Goal: Task Accomplishment & Management: Complete application form

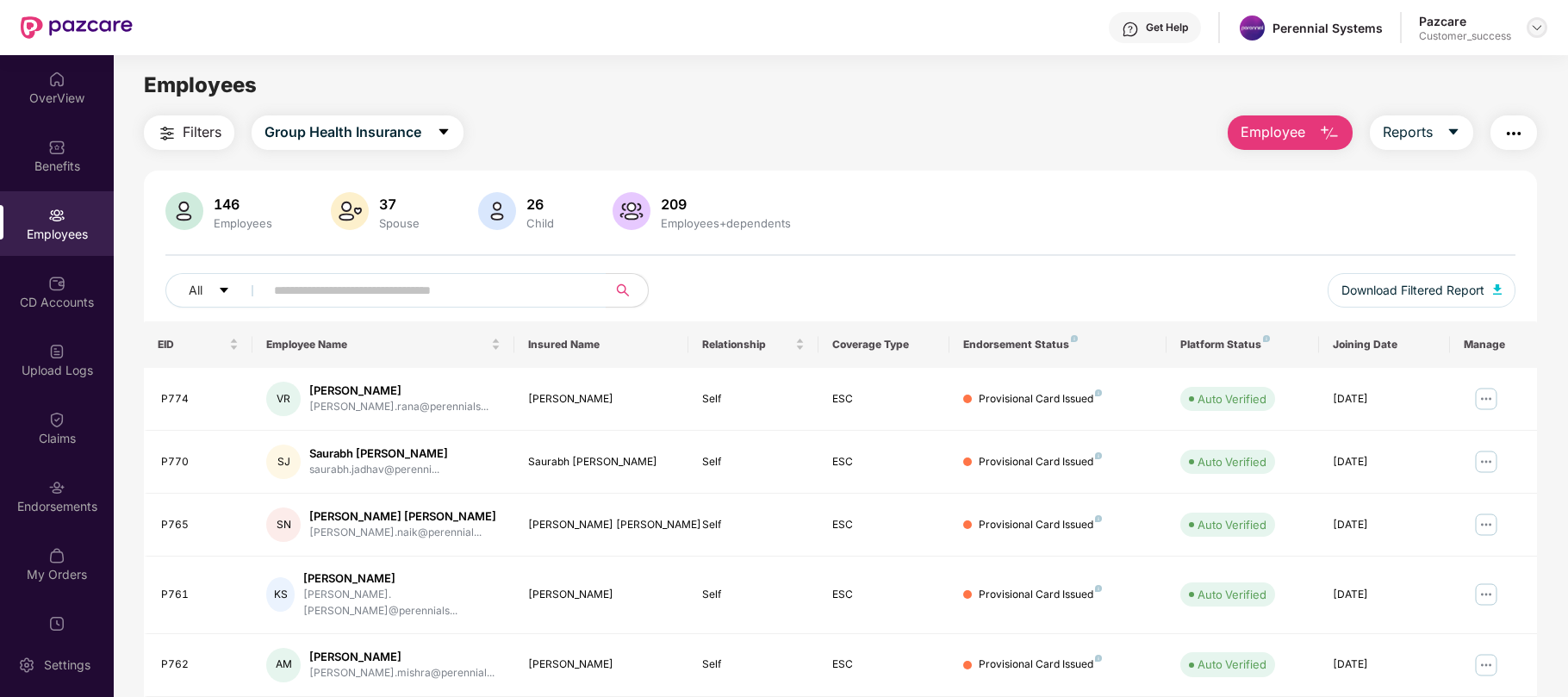
click at [1531, 25] on img at bounding box center [1536, 27] width 14 height 14
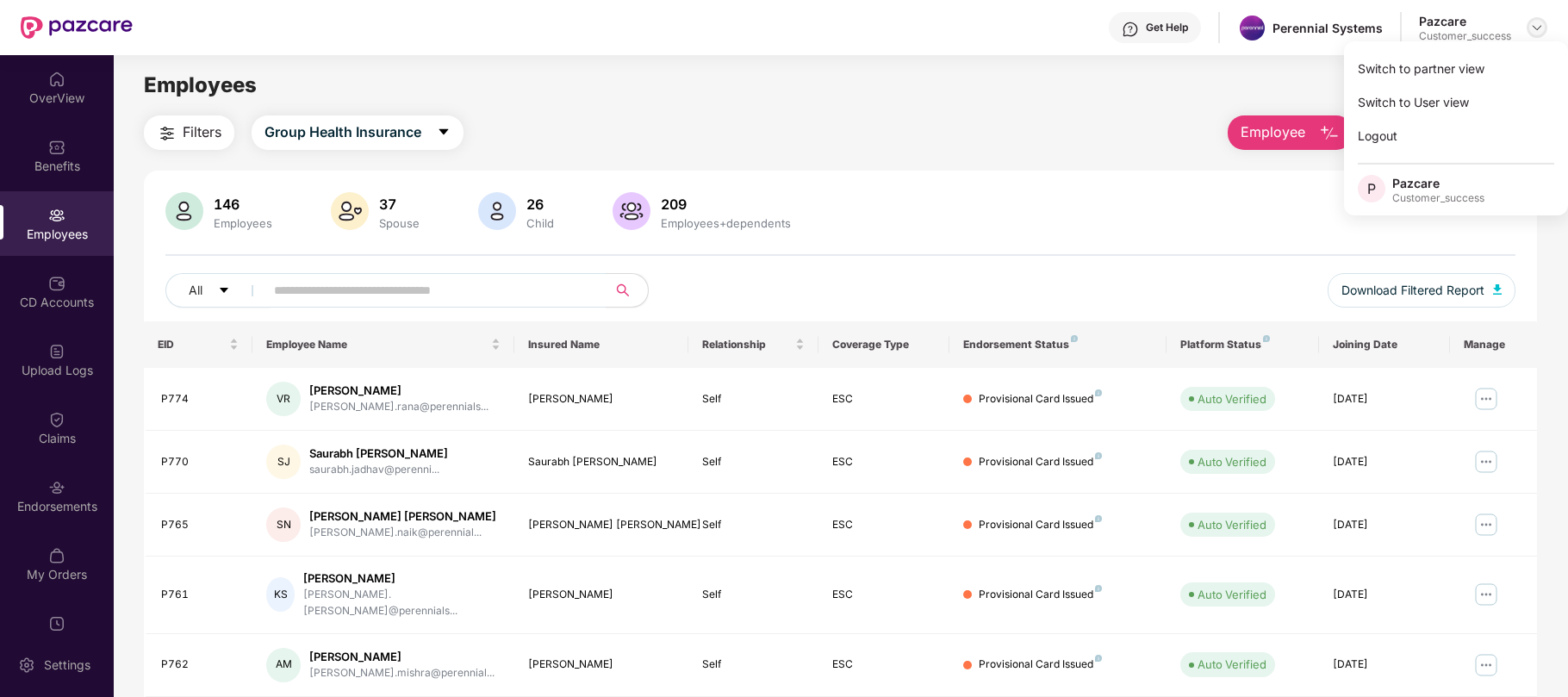
click at [1531, 25] on img at bounding box center [1536, 27] width 14 height 14
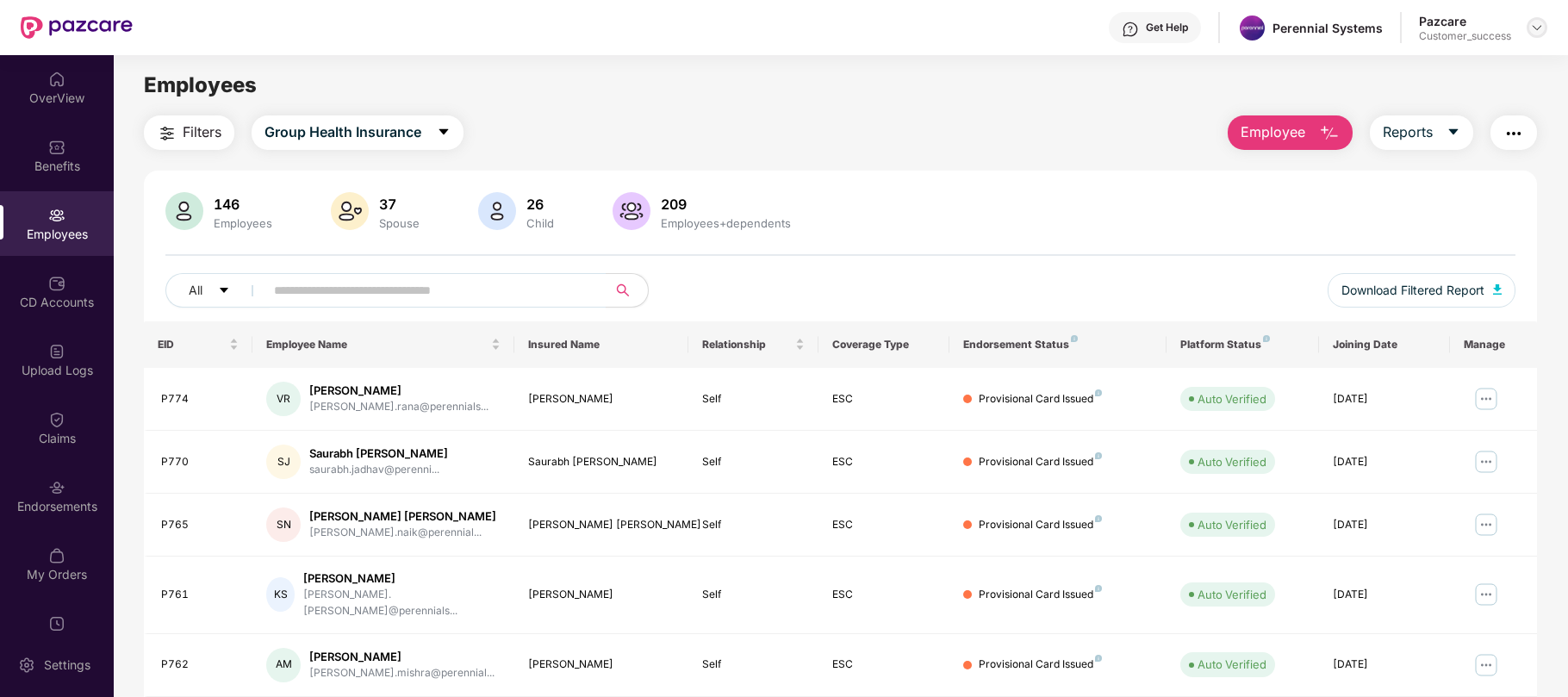
click at [1544, 33] on div at bounding box center [1536, 27] width 21 height 21
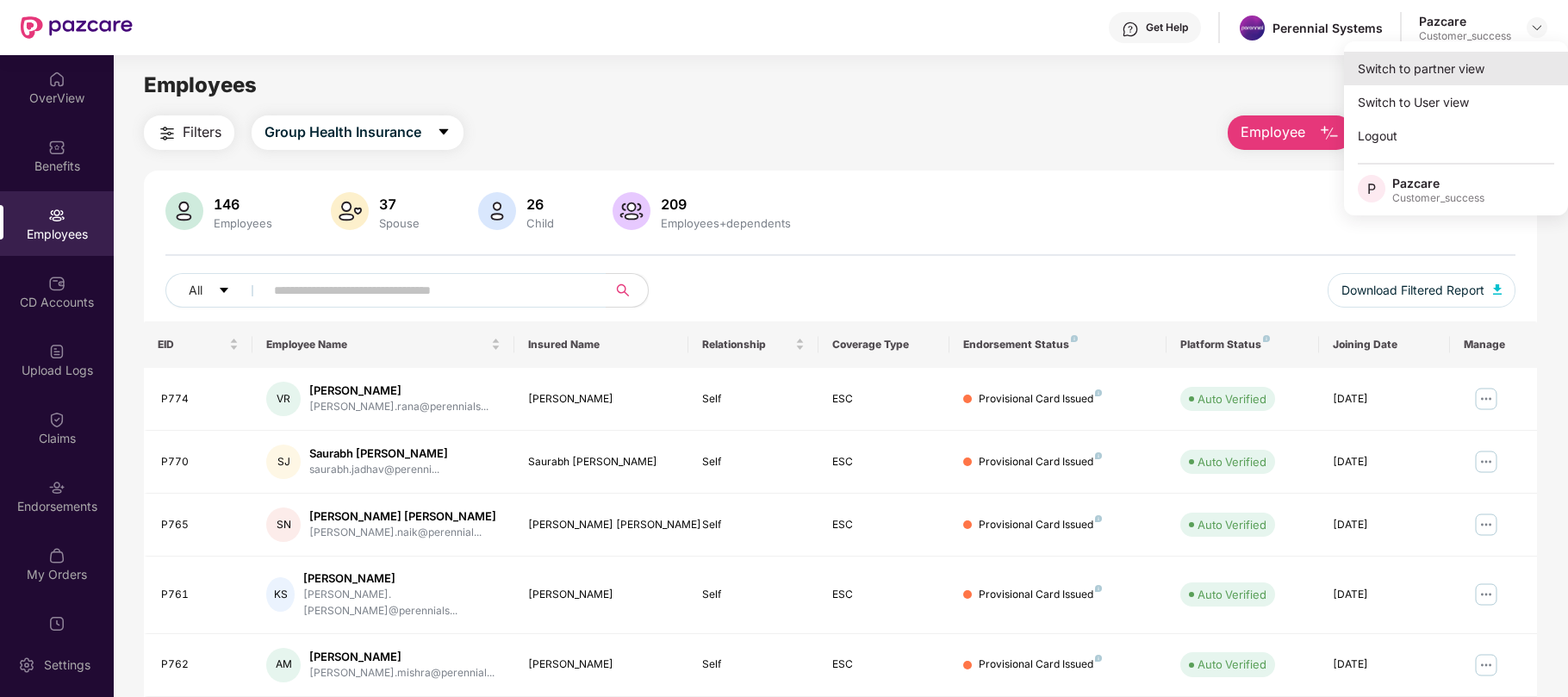
click at [1455, 66] on div "Switch to partner view" at bounding box center [1456, 68] width 224 height 34
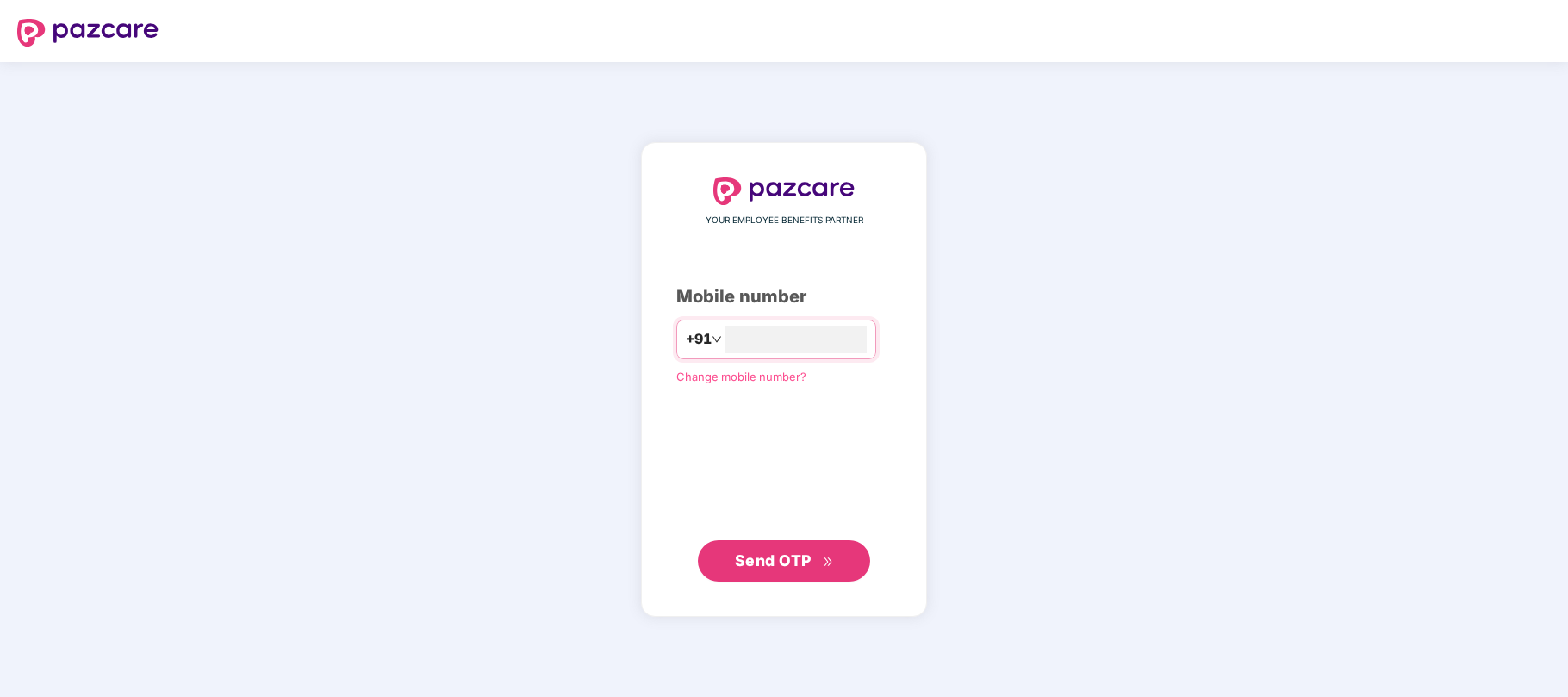
type input "**********"
click at [767, 555] on span "Send OTP" at bounding box center [773, 559] width 76 height 18
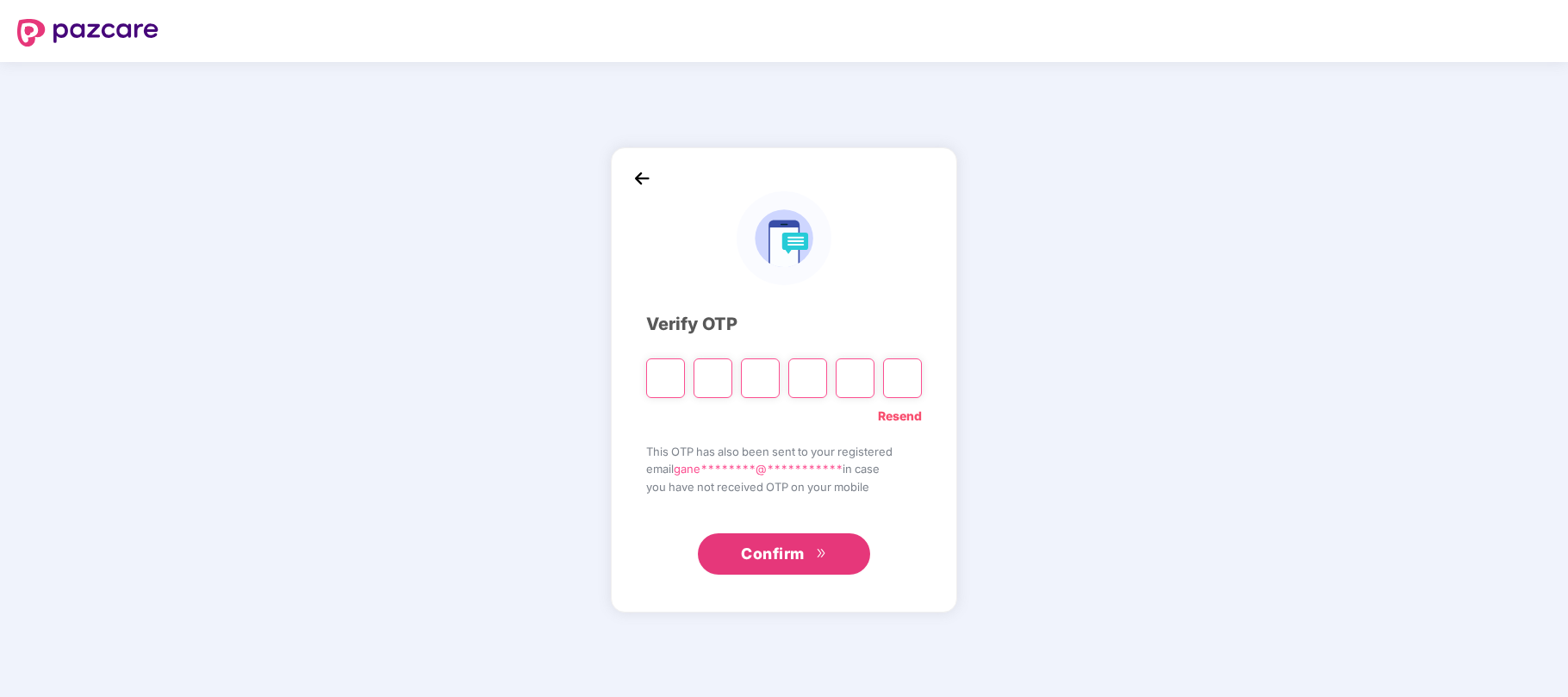
type input "*"
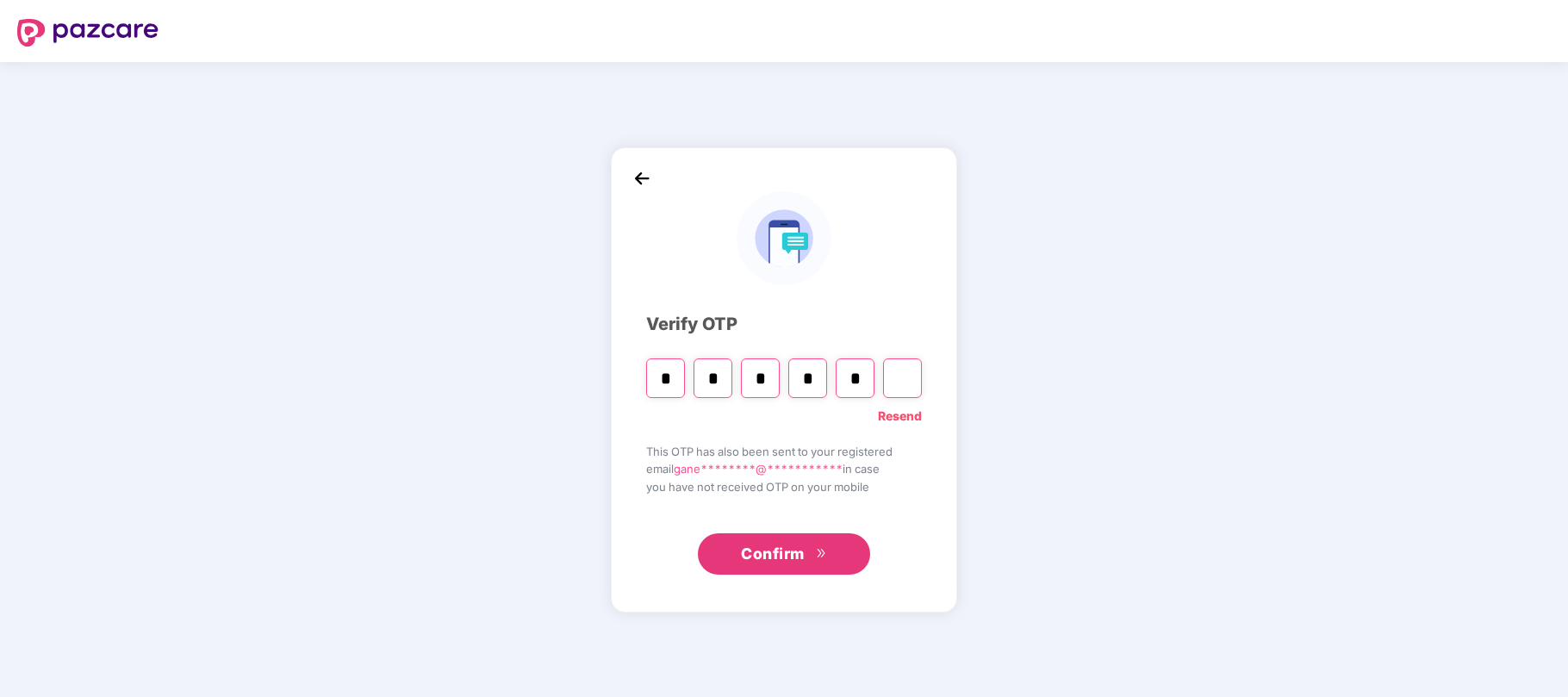
type input "*"
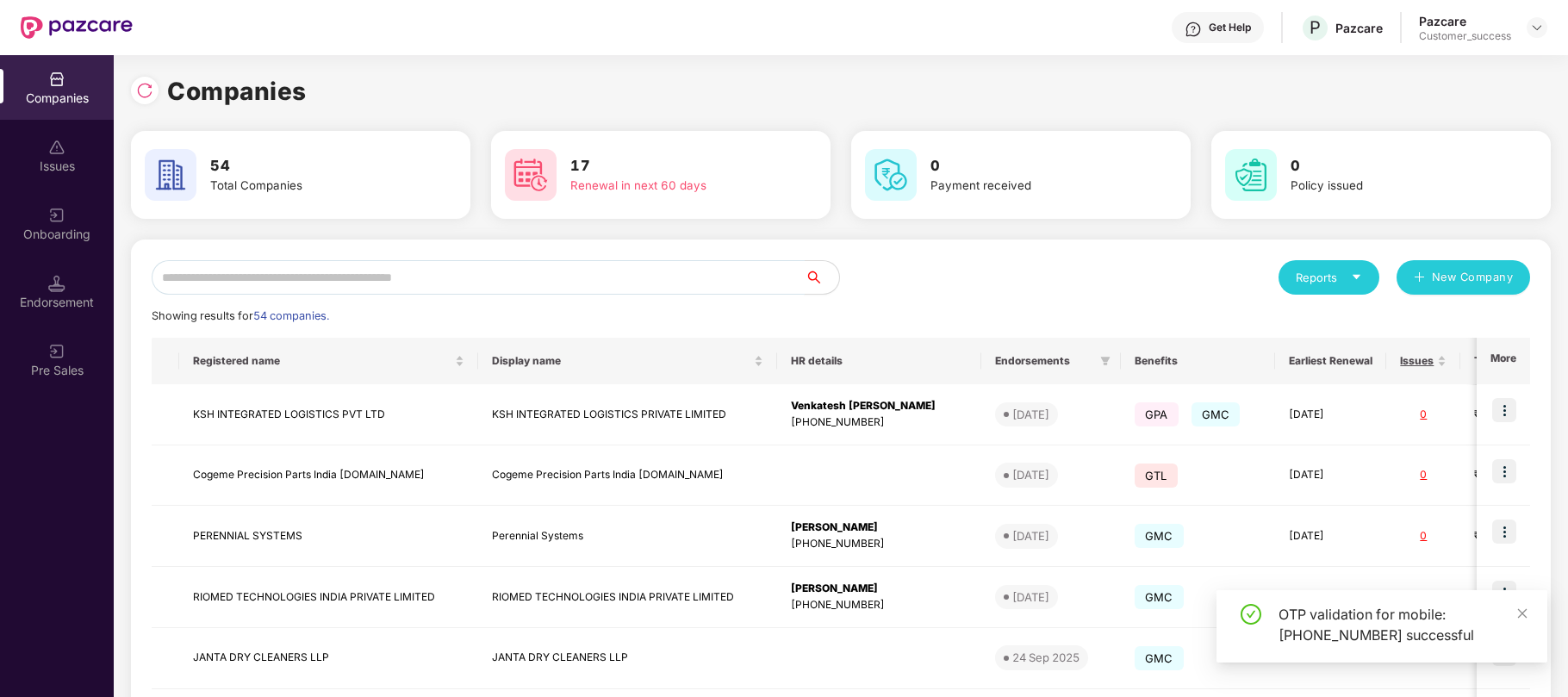
click at [433, 278] on input "text" at bounding box center [477, 278] width 653 height 35
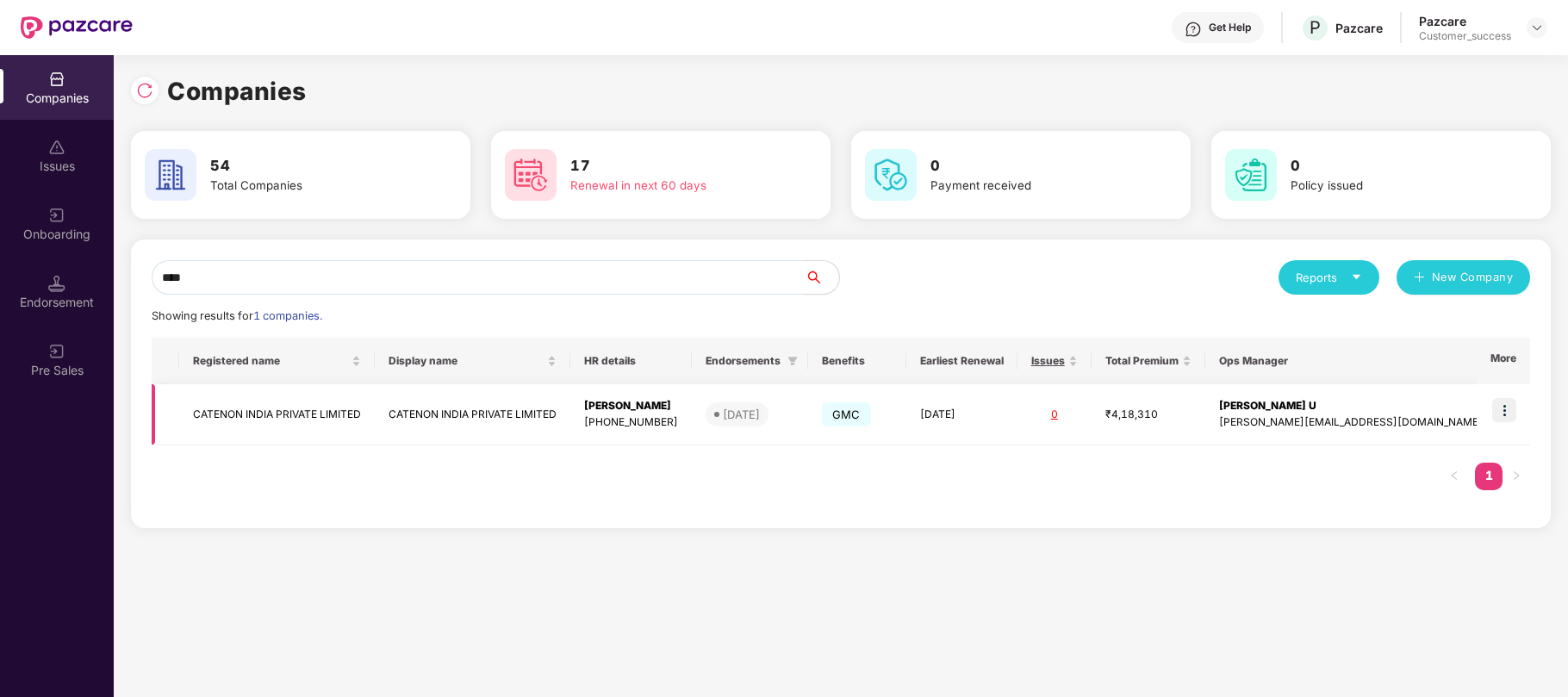
type input "****"
click at [1365, 431] on td "Nischith U nischith.u@pazcare.com" at bounding box center [1350, 415] width 291 height 61
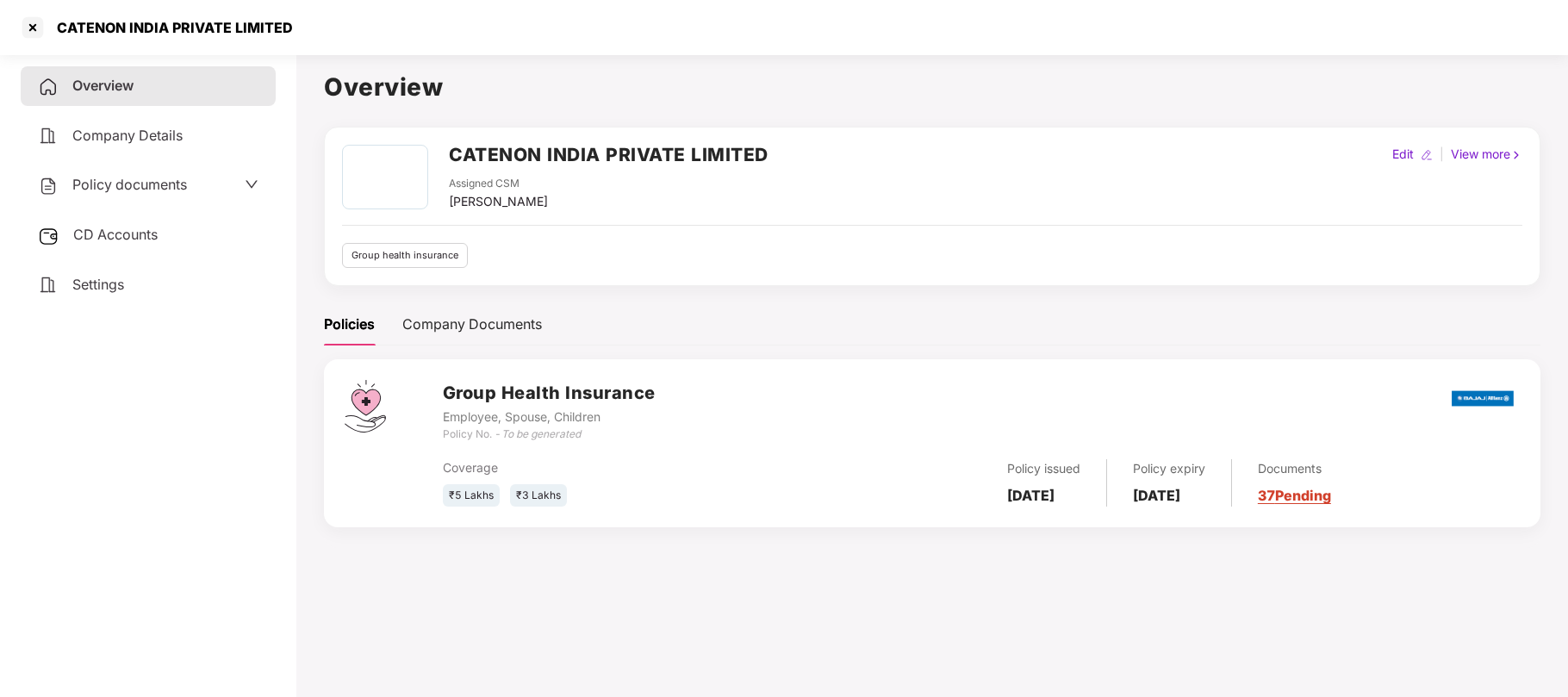
click at [162, 200] on div "Policy documents" at bounding box center [148, 186] width 255 height 40
click at [151, 183] on span "Policy documents" at bounding box center [129, 184] width 115 height 17
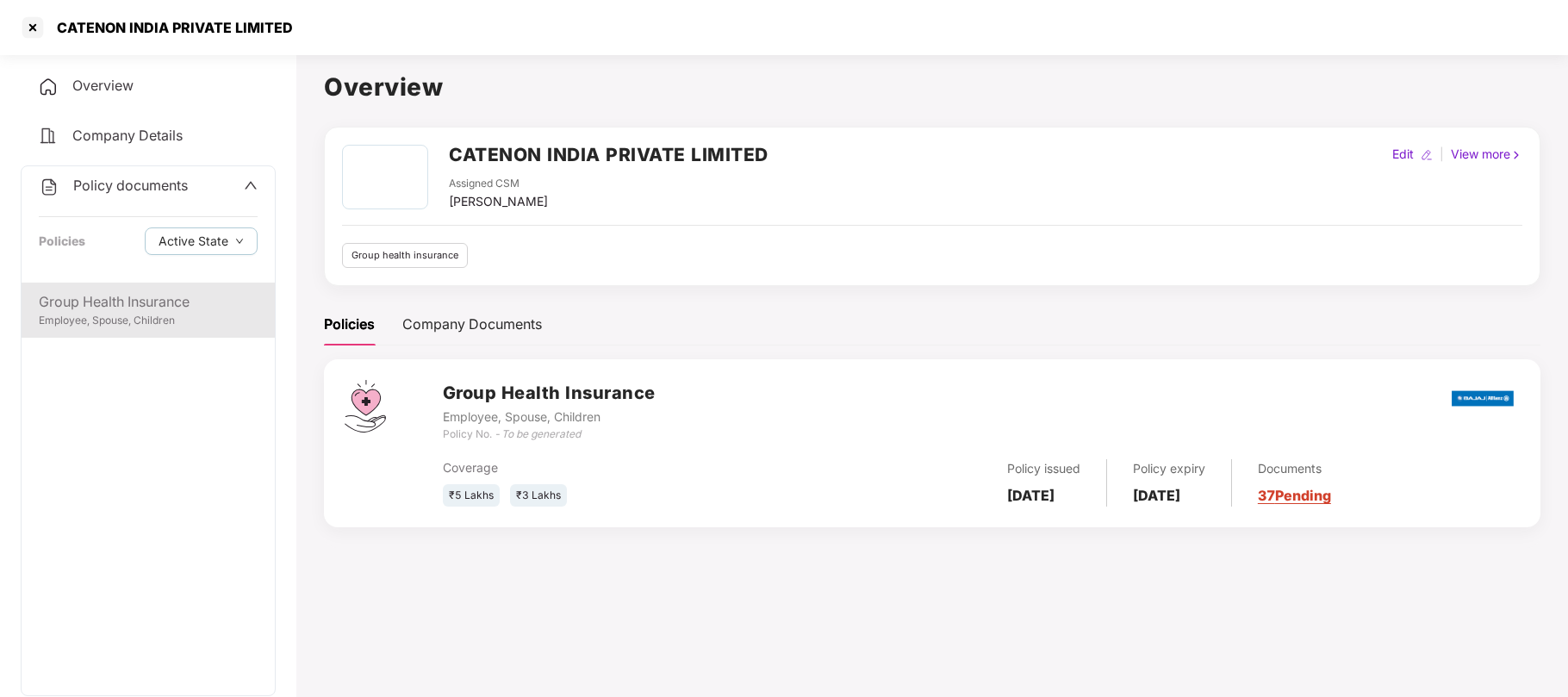
click at [116, 300] on div "Group Health Insurance" at bounding box center [148, 302] width 219 height 22
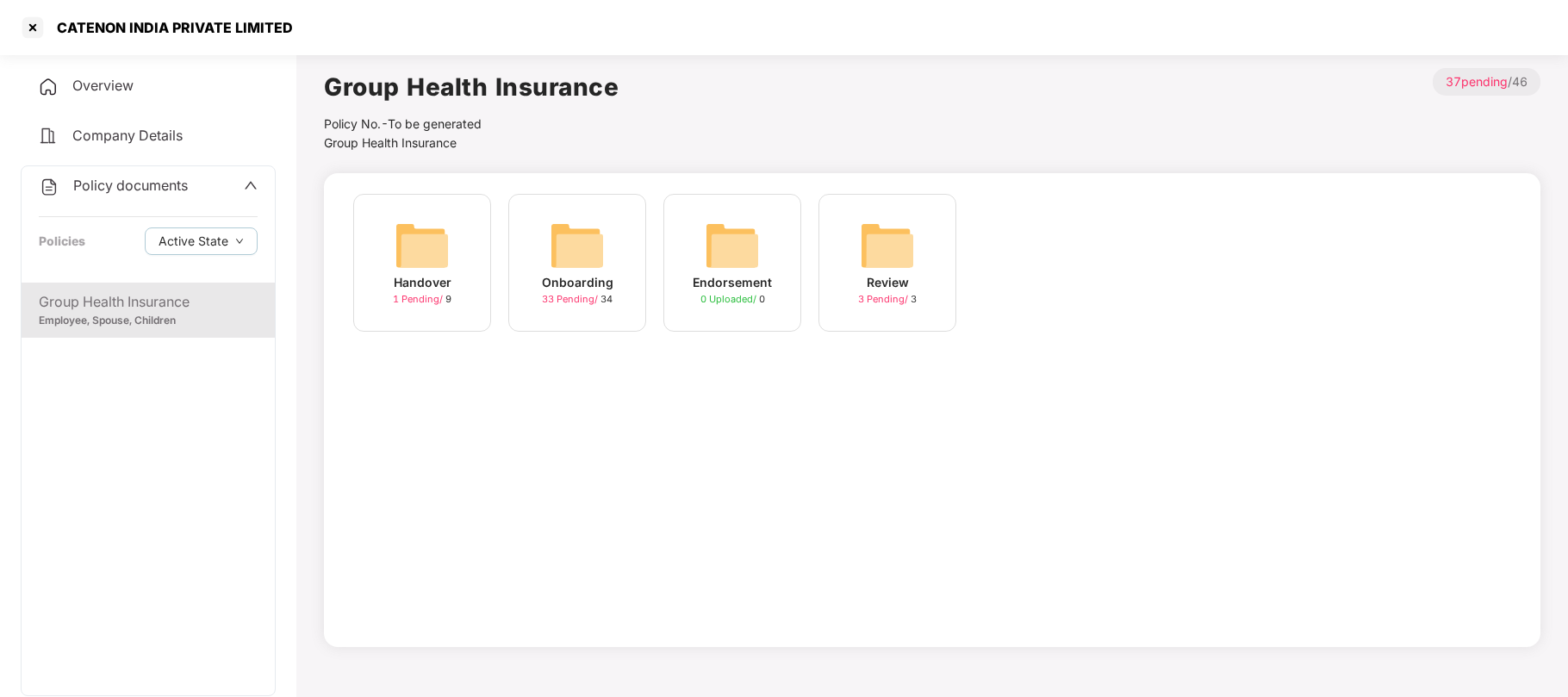
click at [595, 280] on div "Onboarding" at bounding box center [577, 282] width 72 height 19
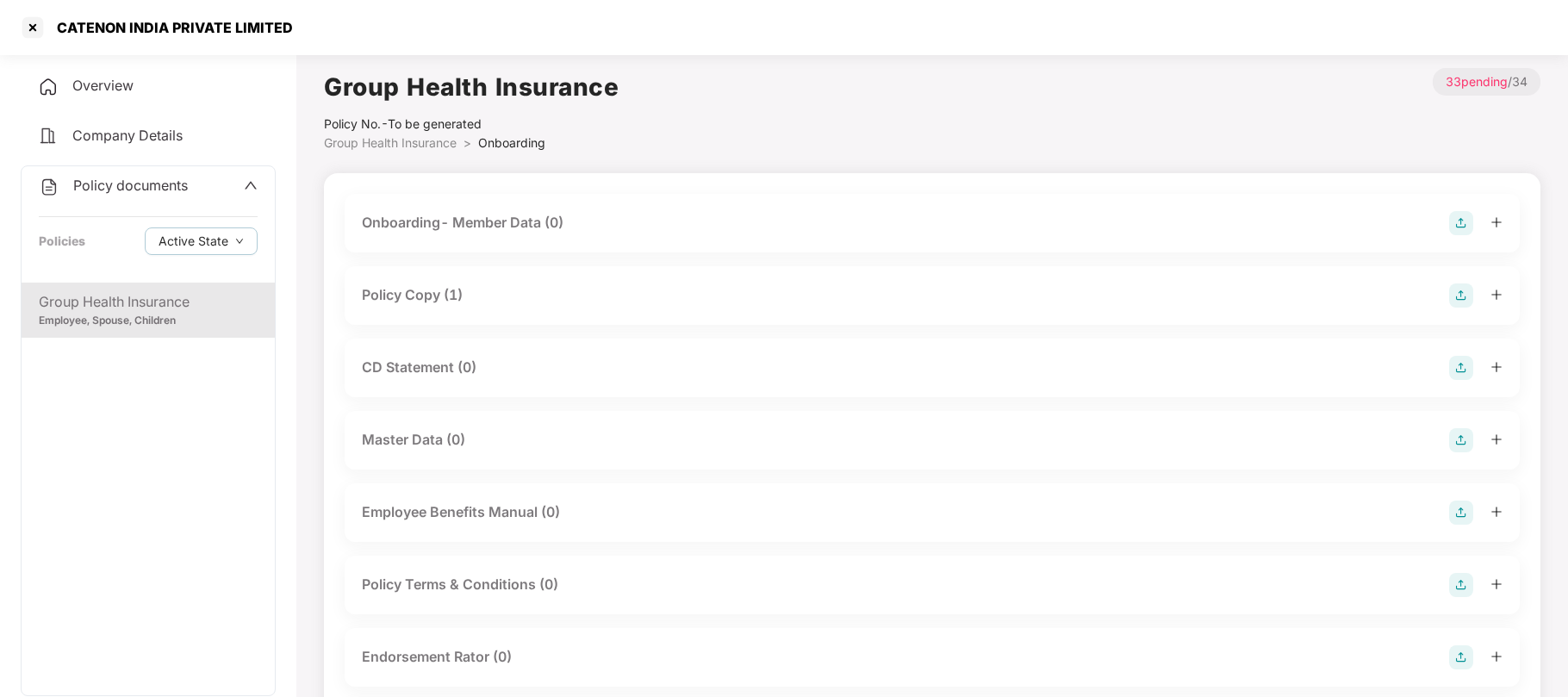
click at [1461, 222] on img at bounding box center [1461, 223] width 24 height 24
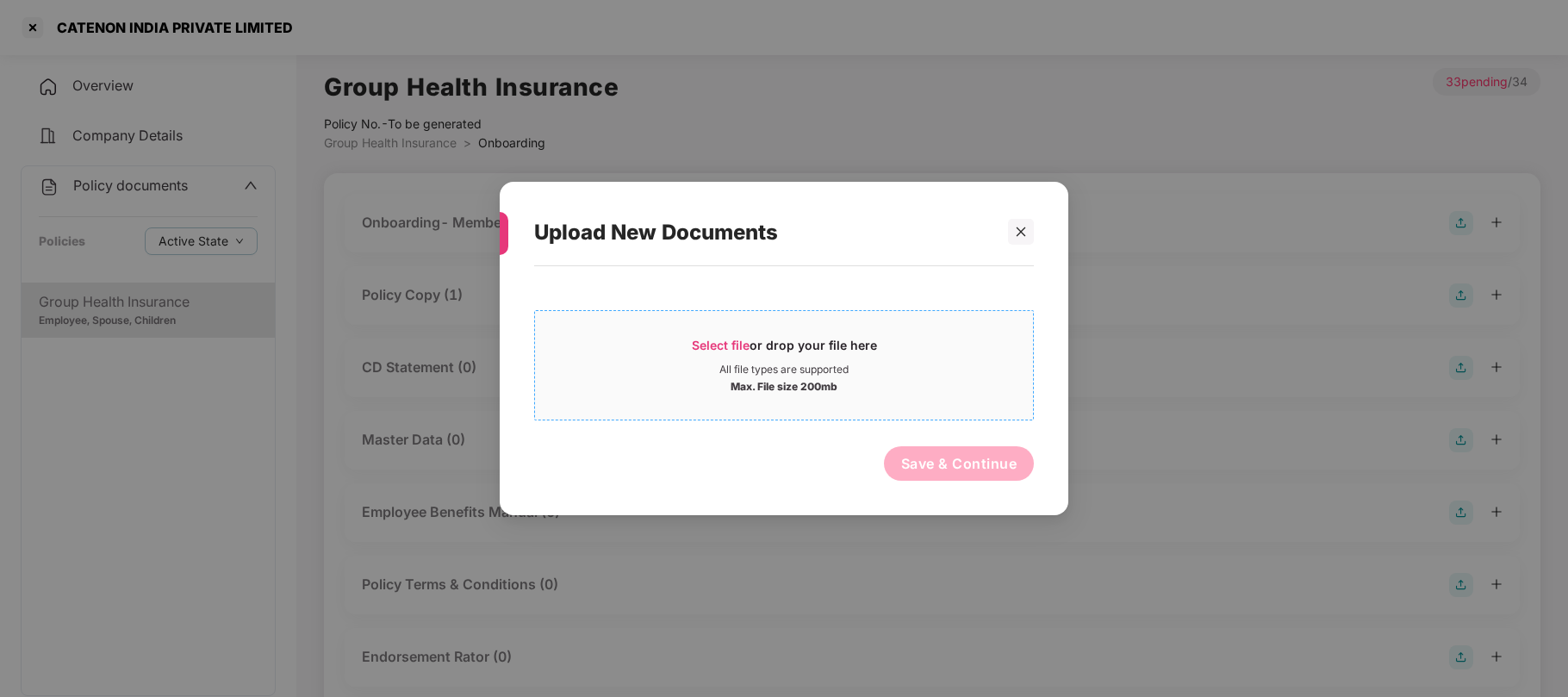
click at [734, 333] on span "Select file or drop your file here All file types are supported Max. File size …" at bounding box center [783, 365] width 498 height 83
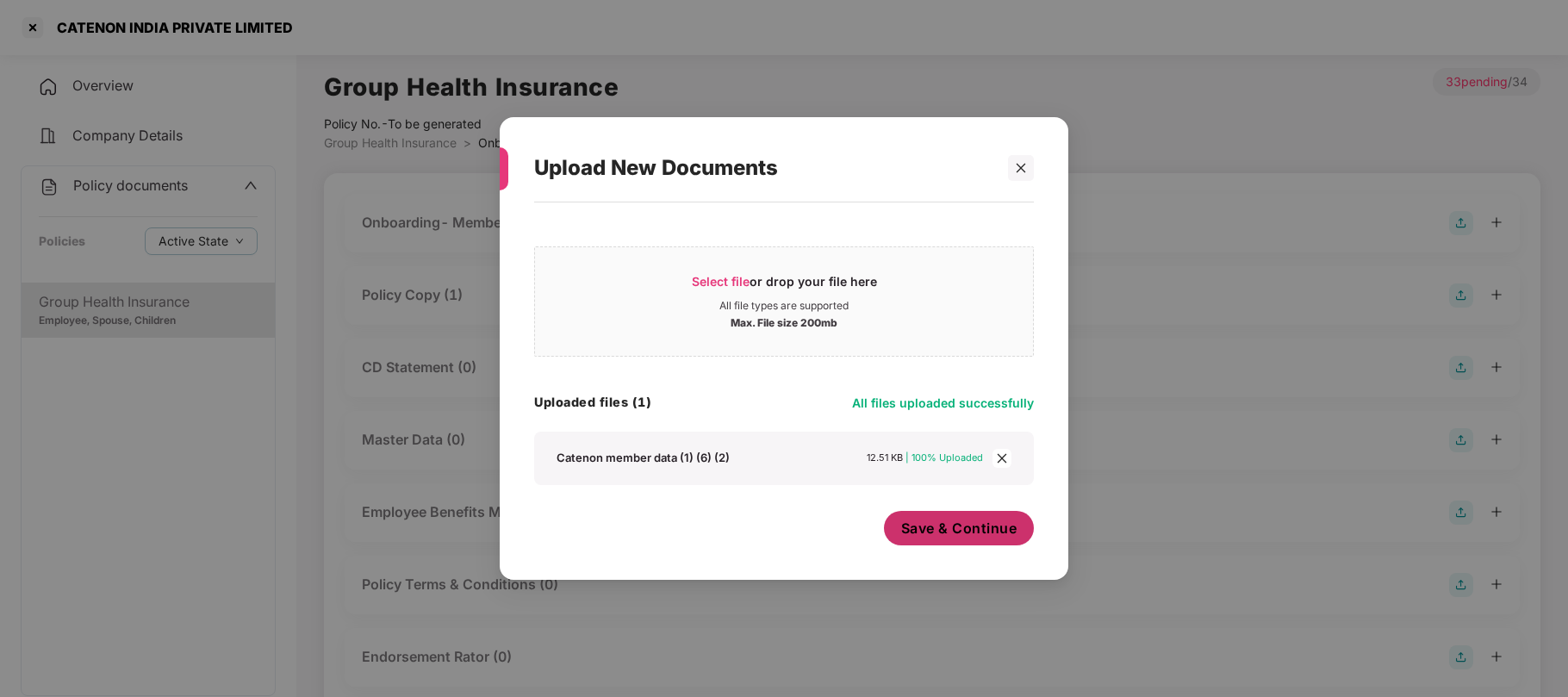
click at [970, 535] on span "Save & Continue" at bounding box center [959, 528] width 117 height 19
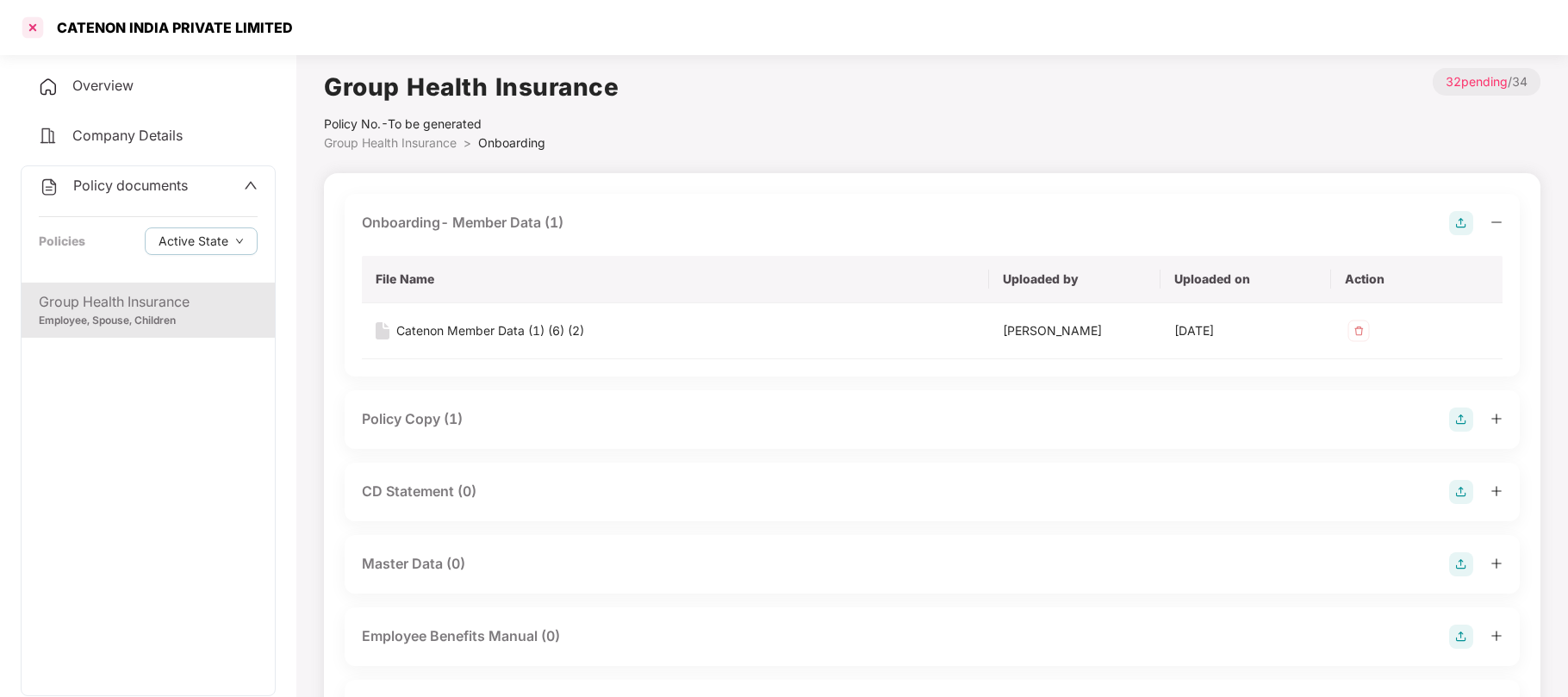
click at [31, 22] on div at bounding box center [33, 27] width 27 height 27
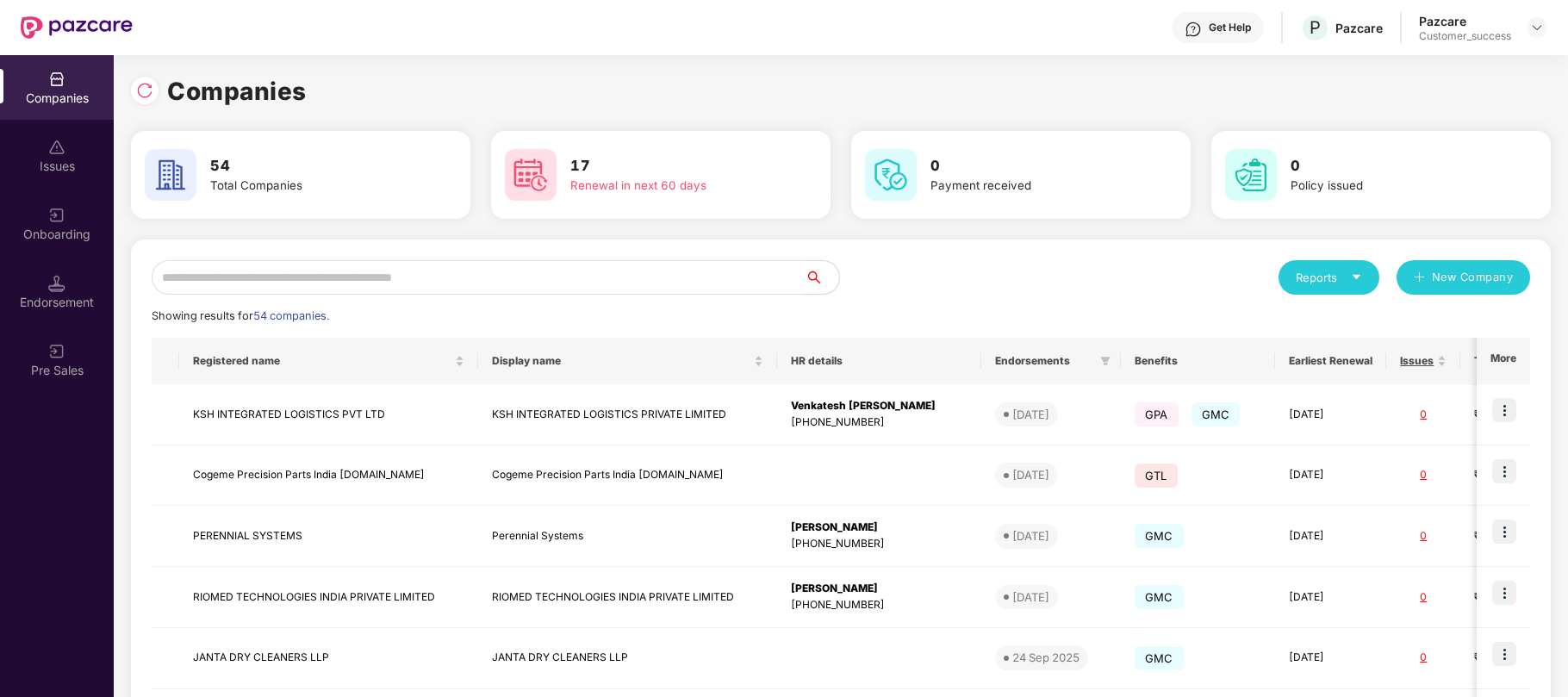
click at [462, 284] on input "text" at bounding box center [477, 278] width 653 height 35
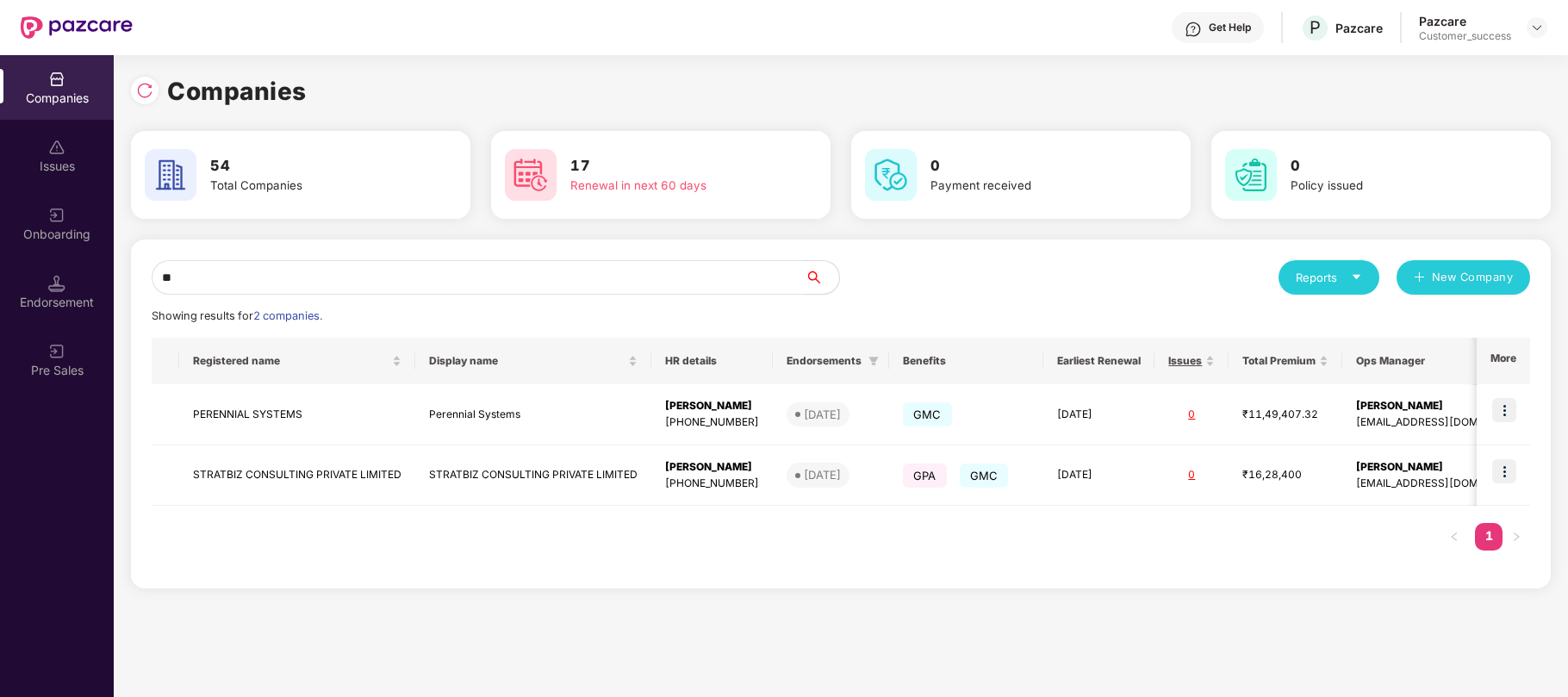
type input "*"
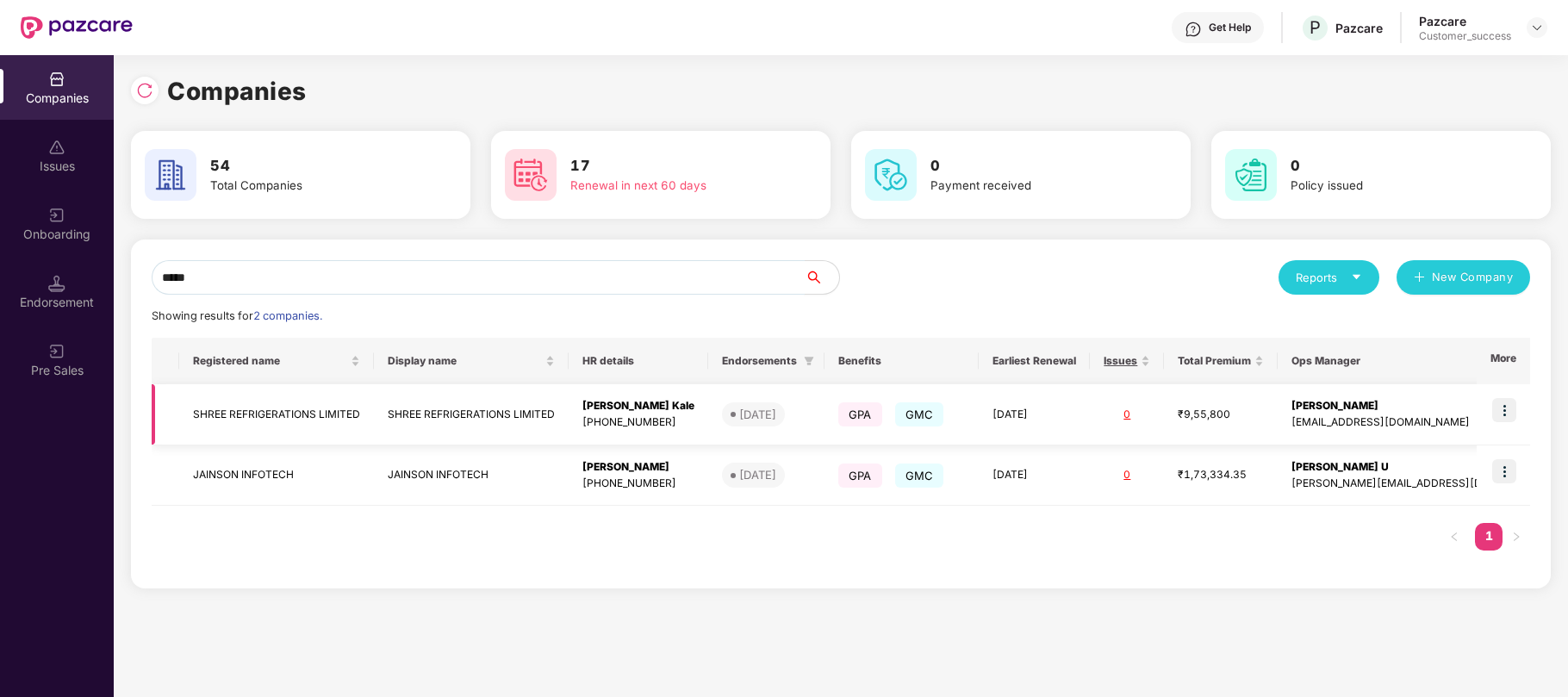
type input "*****"
click at [1513, 410] on img at bounding box center [1503, 410] width 24 height 24
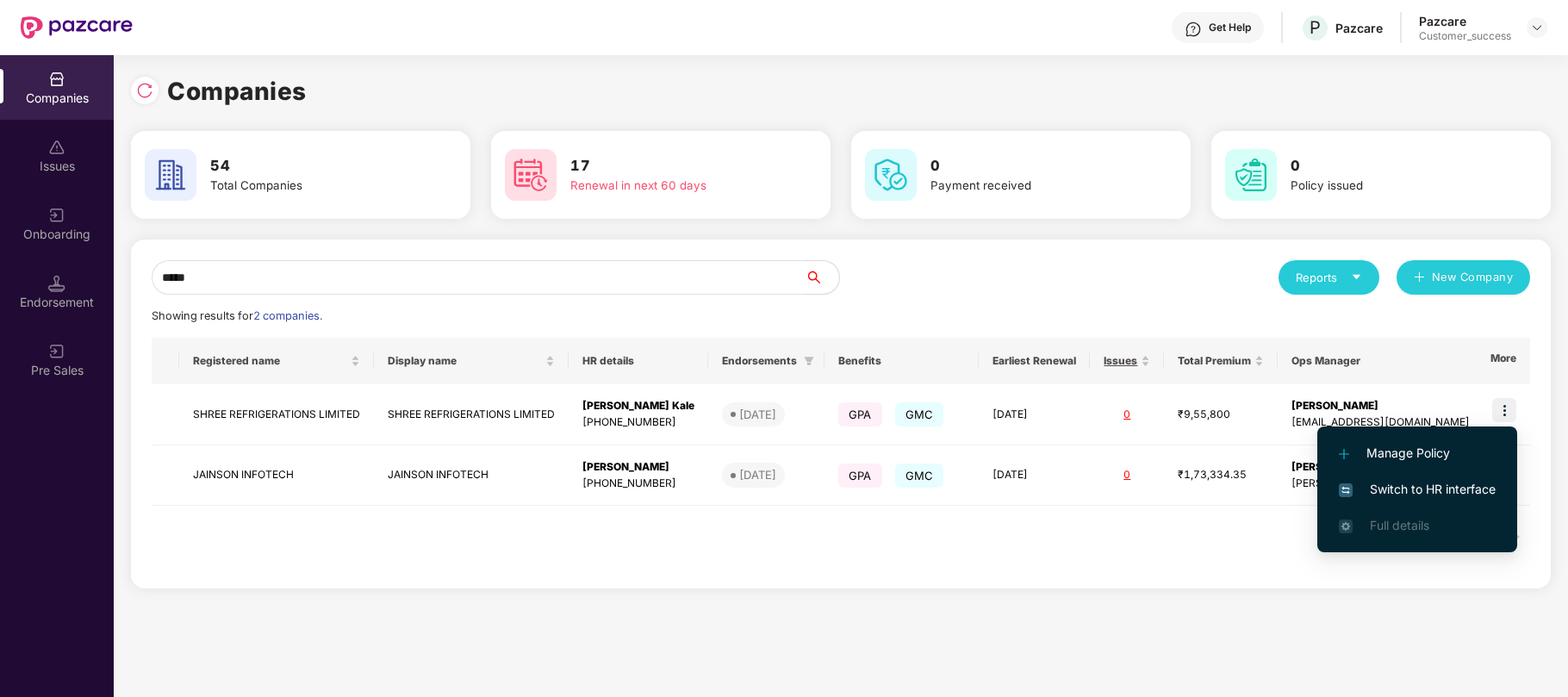
click at [1390, 489] on span "Switch to HR interface" at bounding box center [1417, 489] width 157 height 19
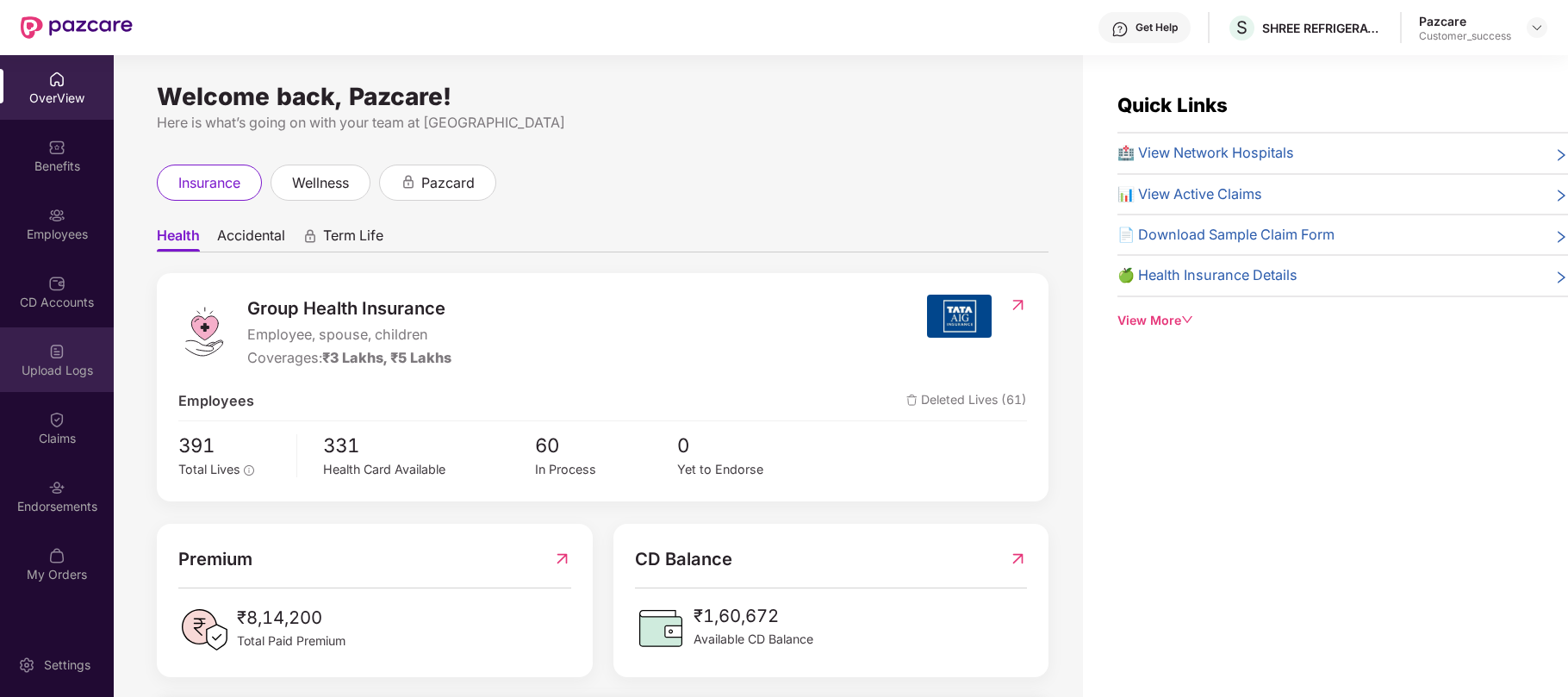
click at [62, 379] on div "Upload Logs" at bounding box center [56, 359] width 114 height 65
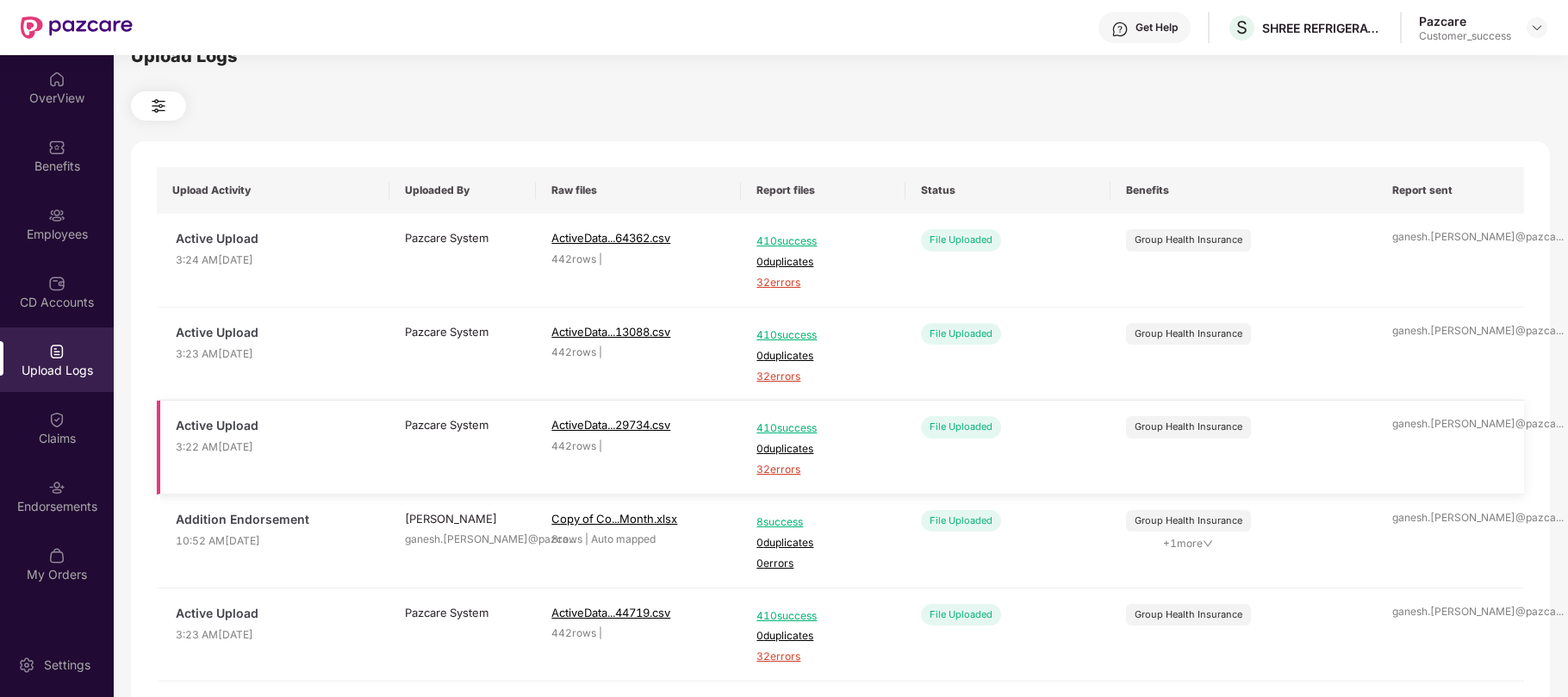
scroll to position [31, 0]
click at [798, 524] on span "8 success" at bounding box center [823, 521] width 133 height 16
click at [58, 235] on div "Employees" at bounding box center [56, 234] width 114 height 17
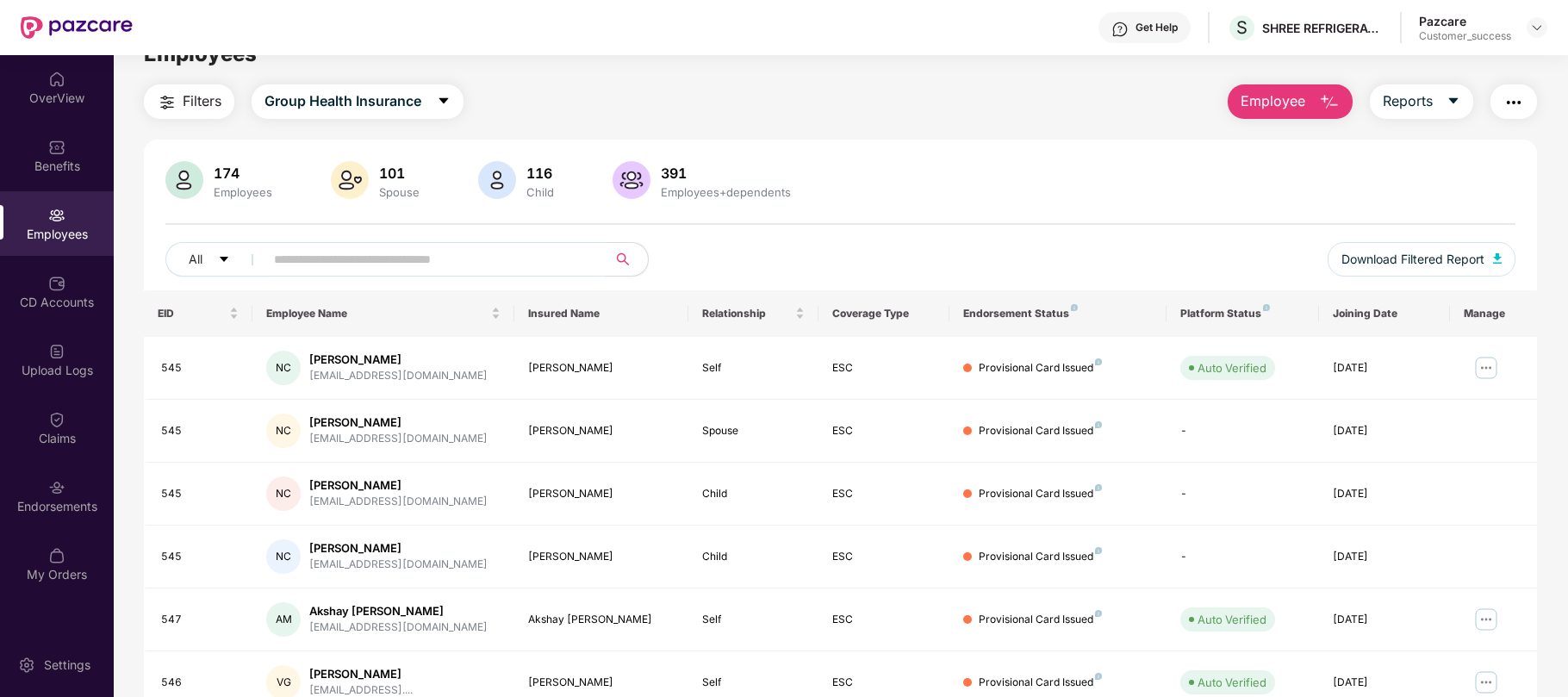
click at [1244, 102] on span "Employee" at bounding box center [1272, 101] width 65 height 22
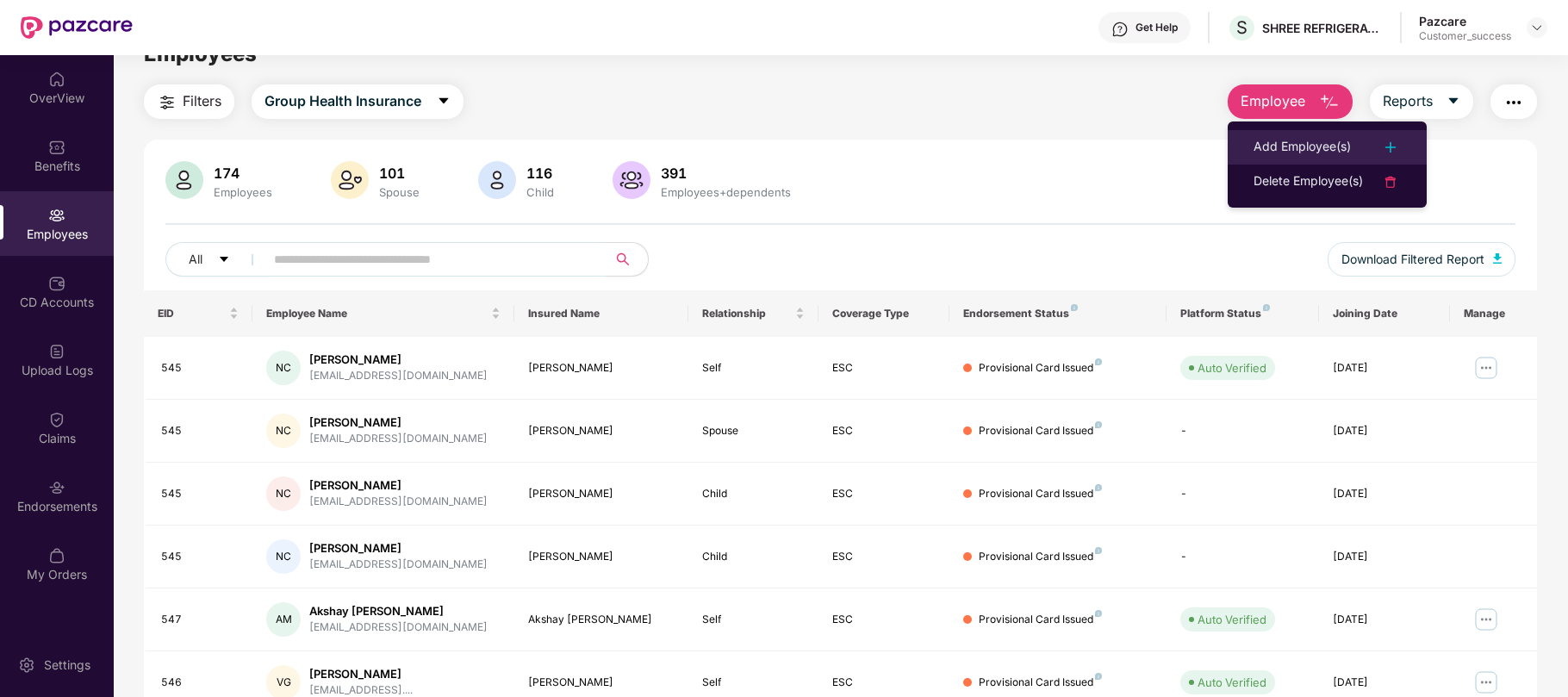
click at [1279, 149] on div "Add Employee(s)" at bounding box center [1301, 147] width 97 height 21
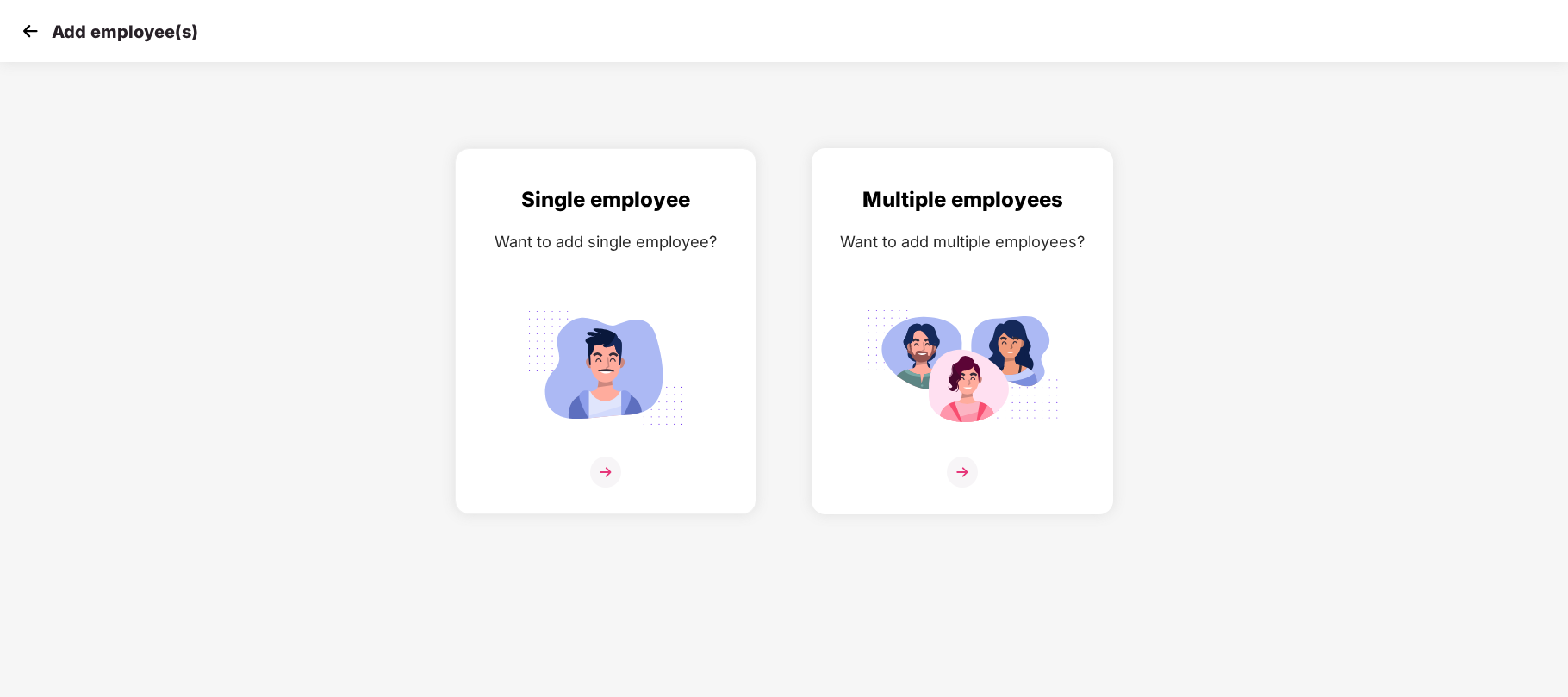
click at [914, 364] on img at bounding box center [962, 368] width 193 height 135
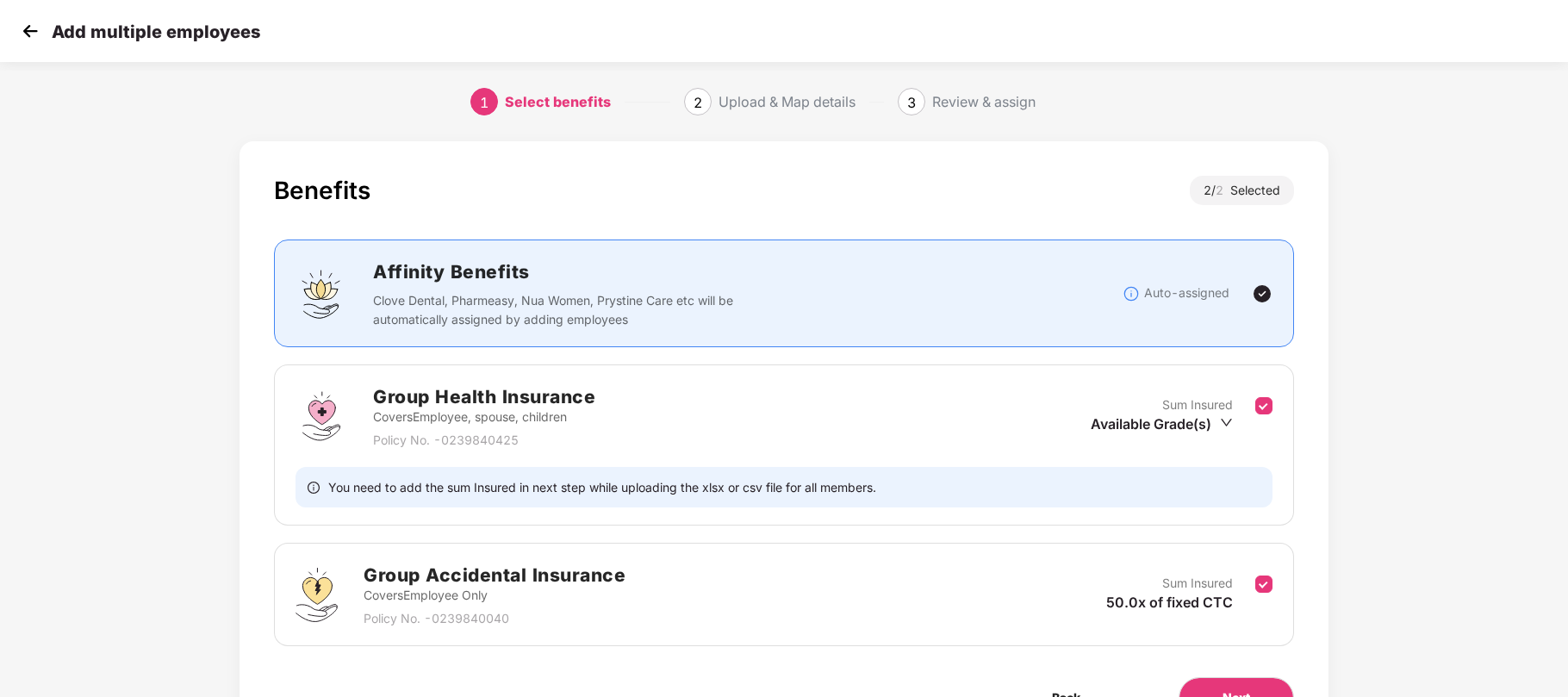
scroll to position [101, 0]
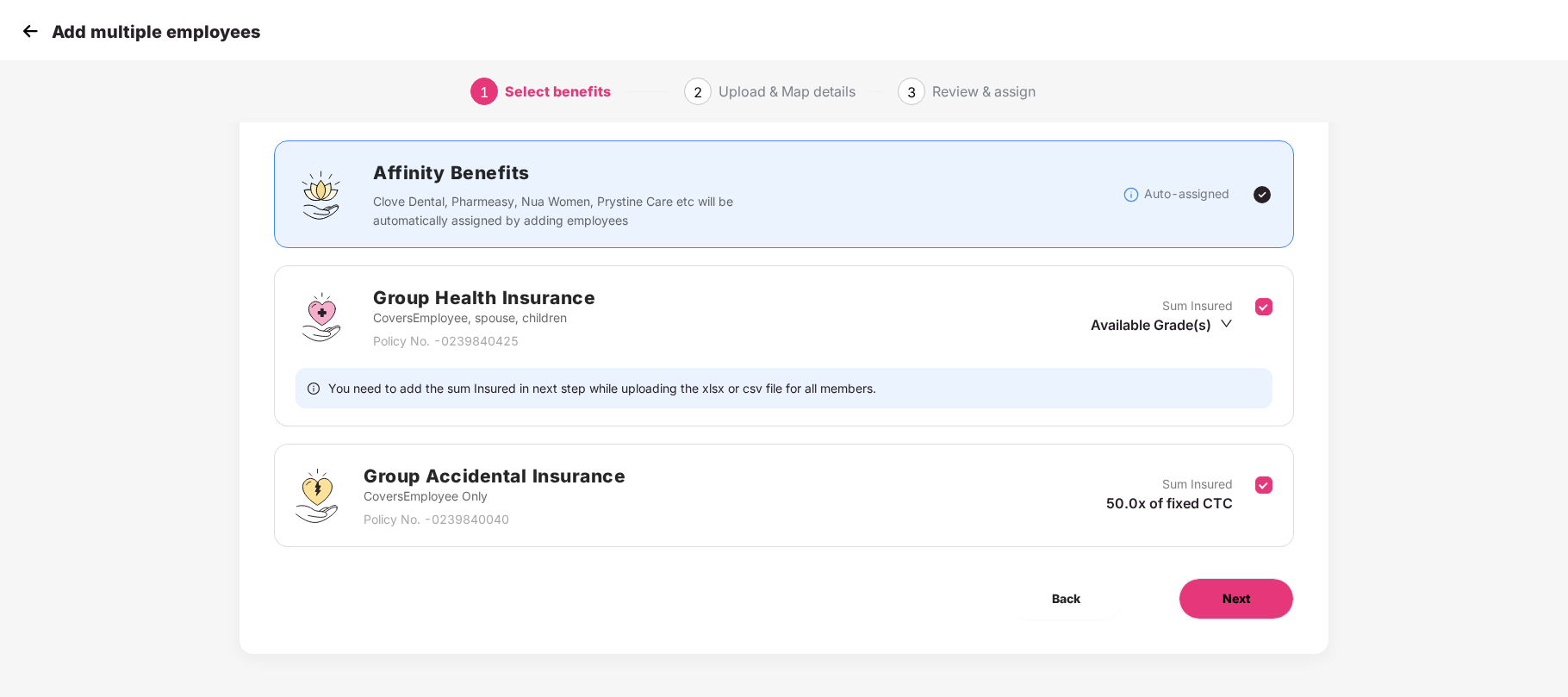
click at [1194, 607] on button "Next" at bounding box center [1236, 599] width 116 height 41
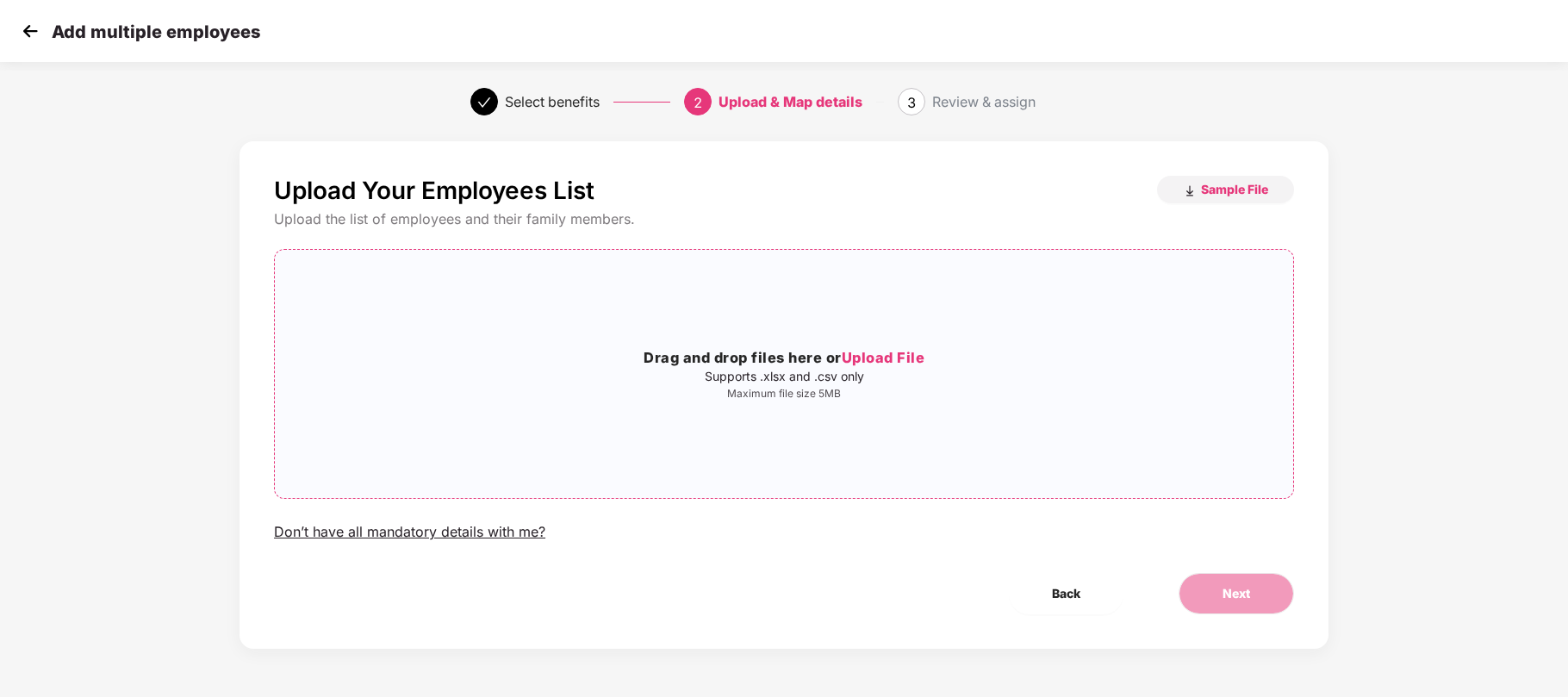
click at [901, 358] on span "Upload File" at bounding box center [883, 357] width 84 height 17
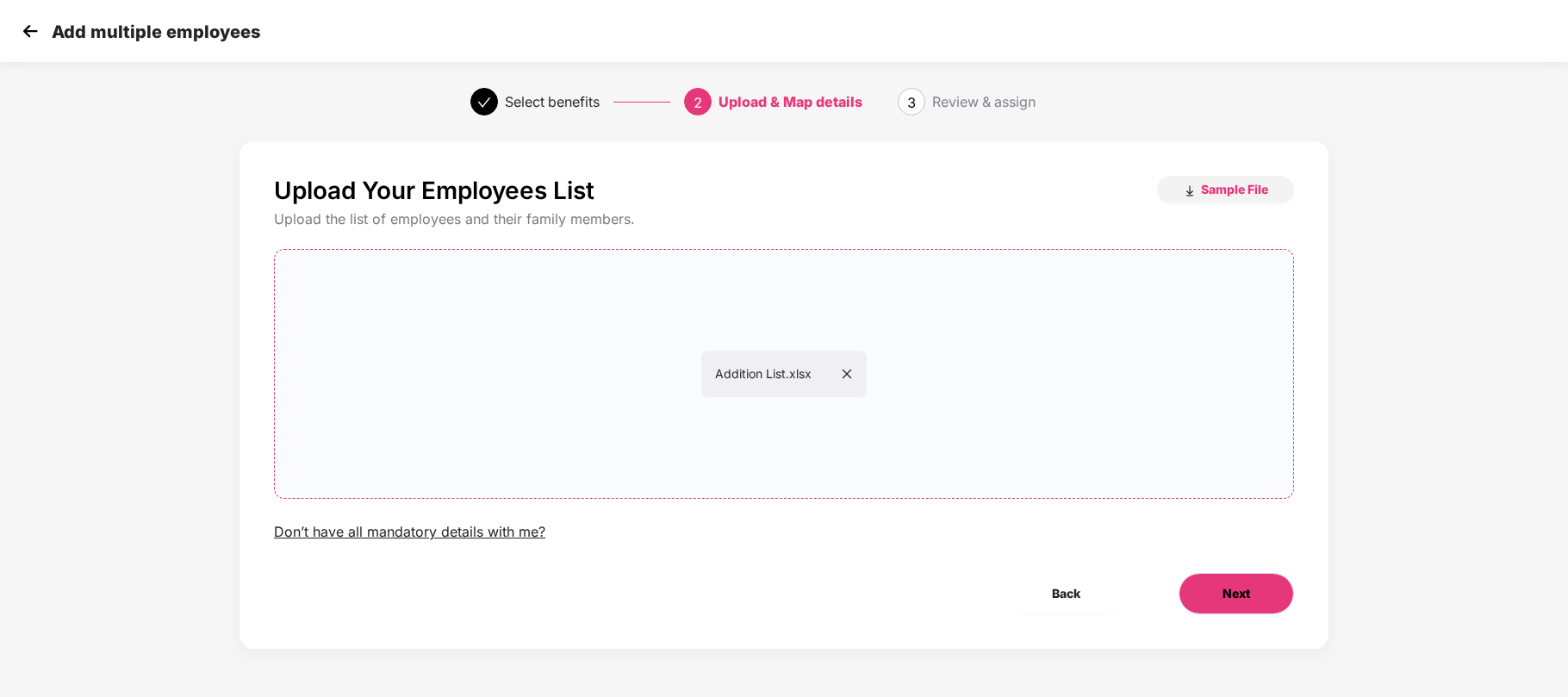
click at [1203, 595] on button "Next" at bounding box center [1236, 593] width 116 height 41
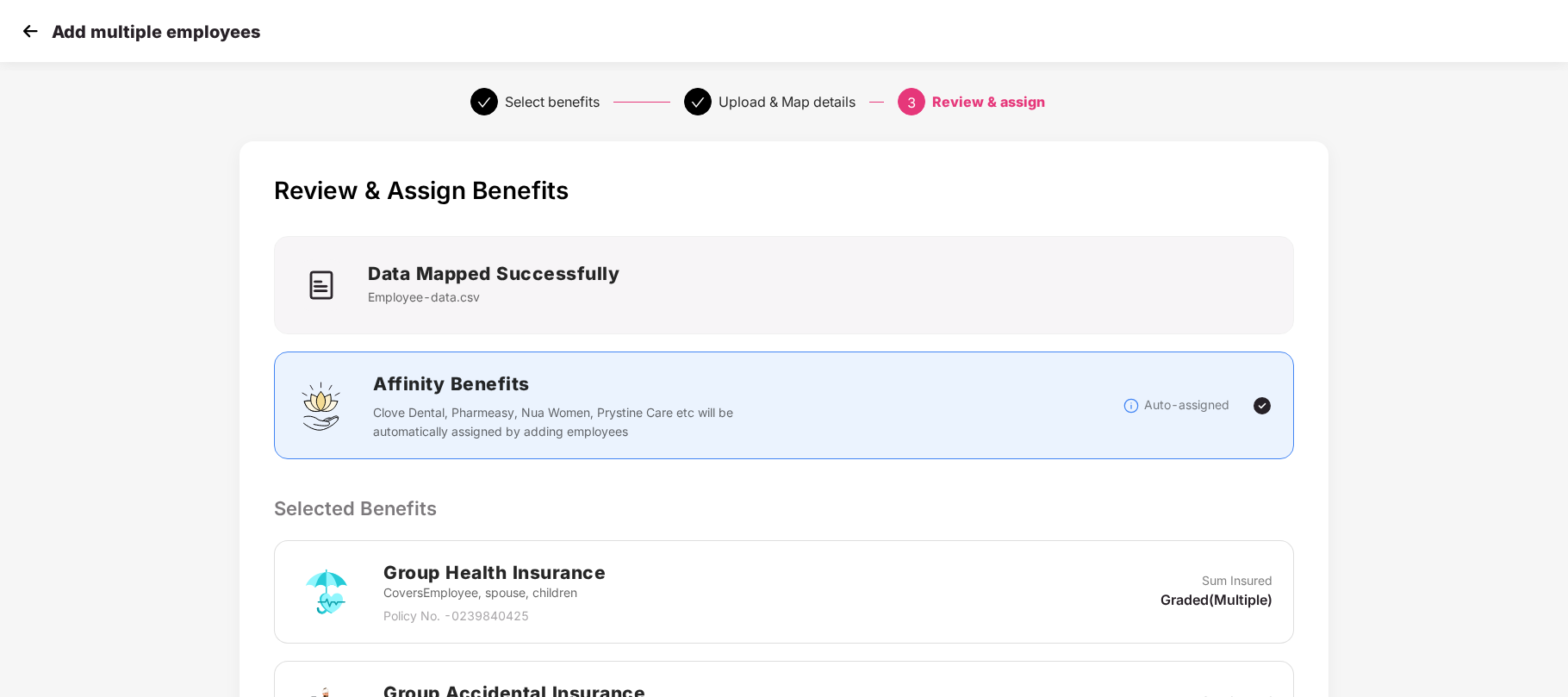
scroll to position [387, 0]
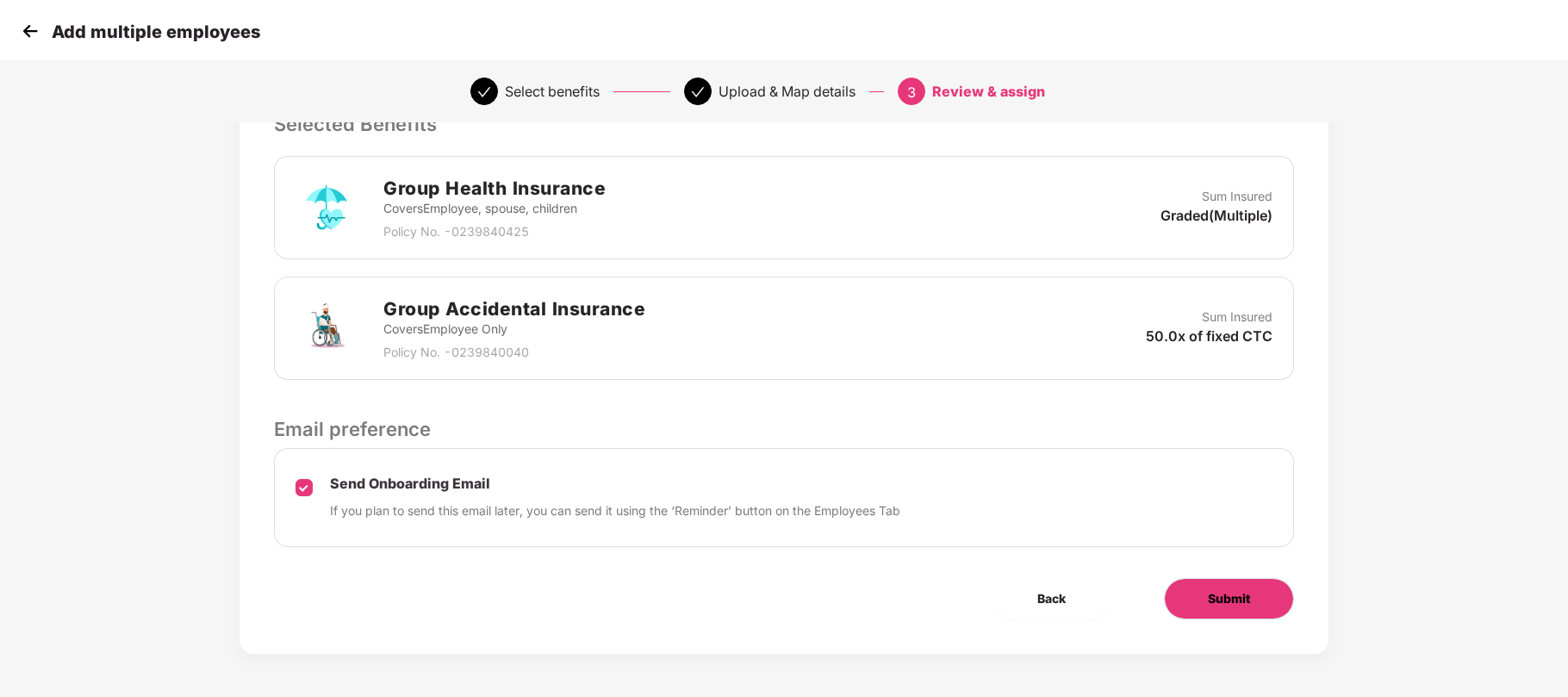
click at [1211, 598] on span "Submit" at bounding box center [1228, 599] width 42 height 19
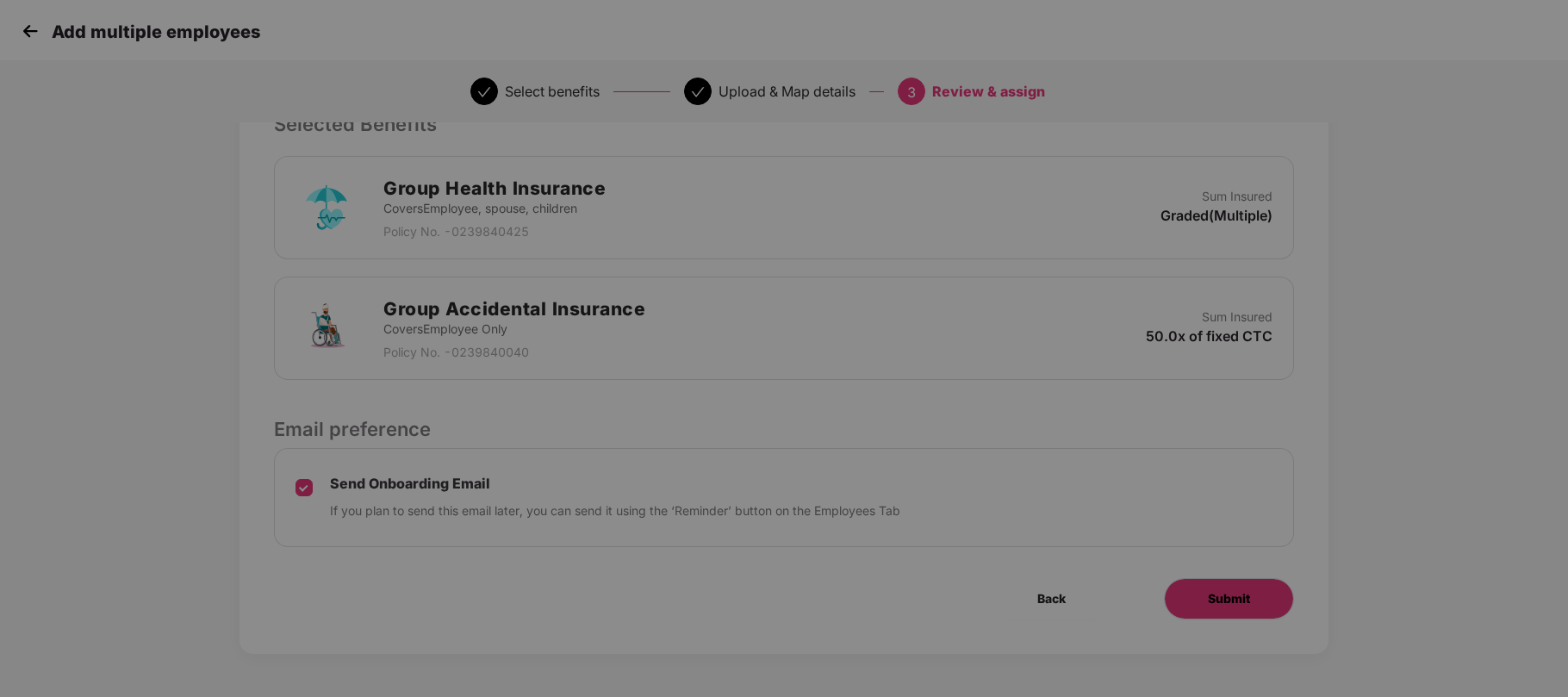
scroll to position [0, 0]
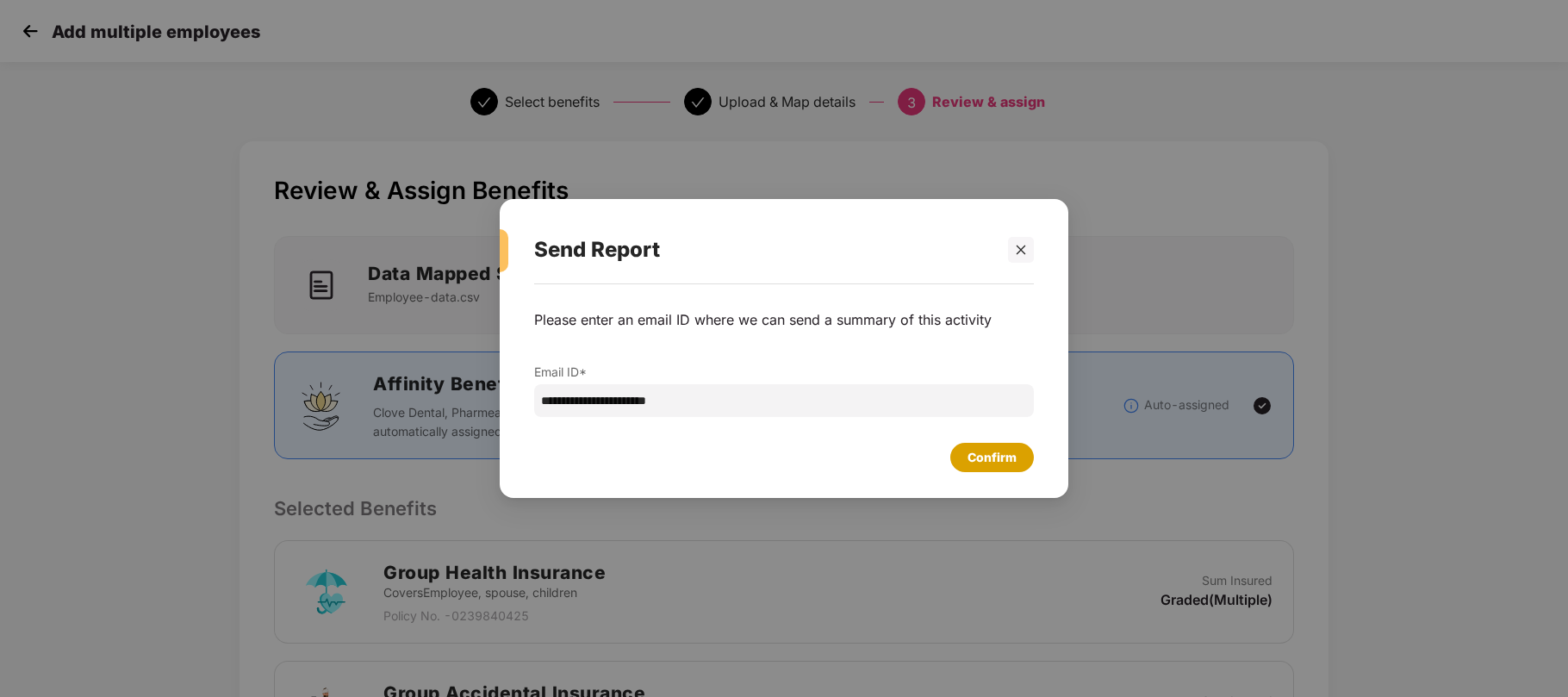
click at [965, 463] on div "Confirm" at bounding box center [992, 457] width 84 height 29
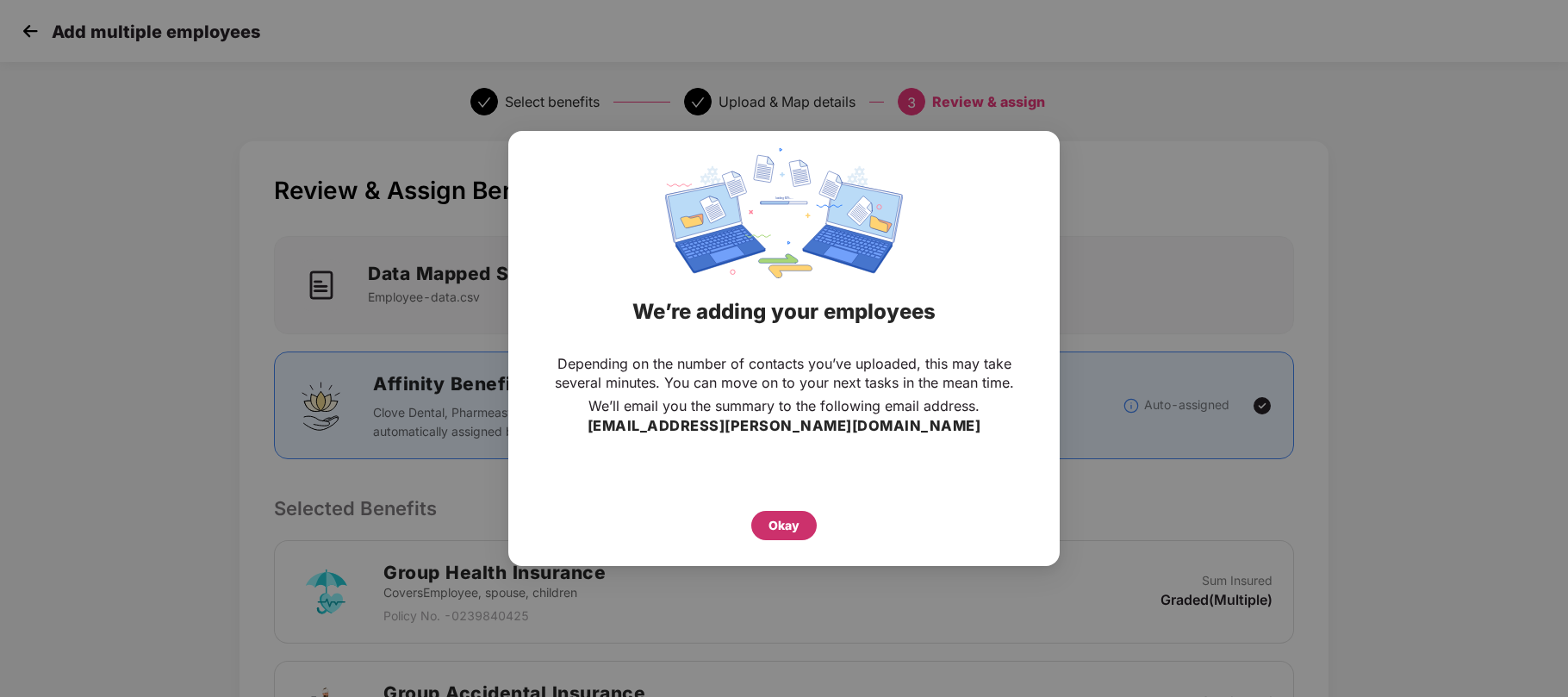
click at [799, 528] on div "Okay" at bounding box center [784, 526] width 66 height 29
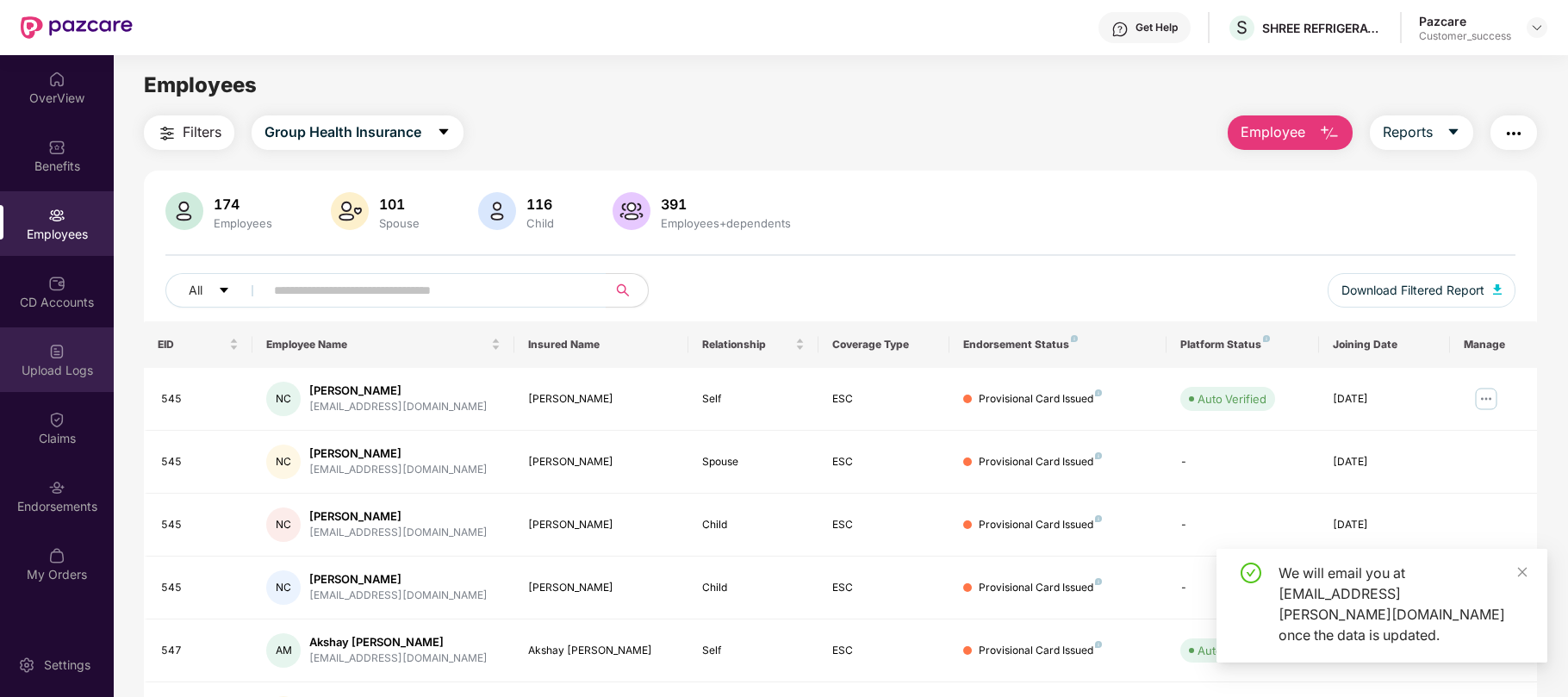
click at [45, 374] on div "Upload Logs" at bounding box center [56, 370] width 114 height 17
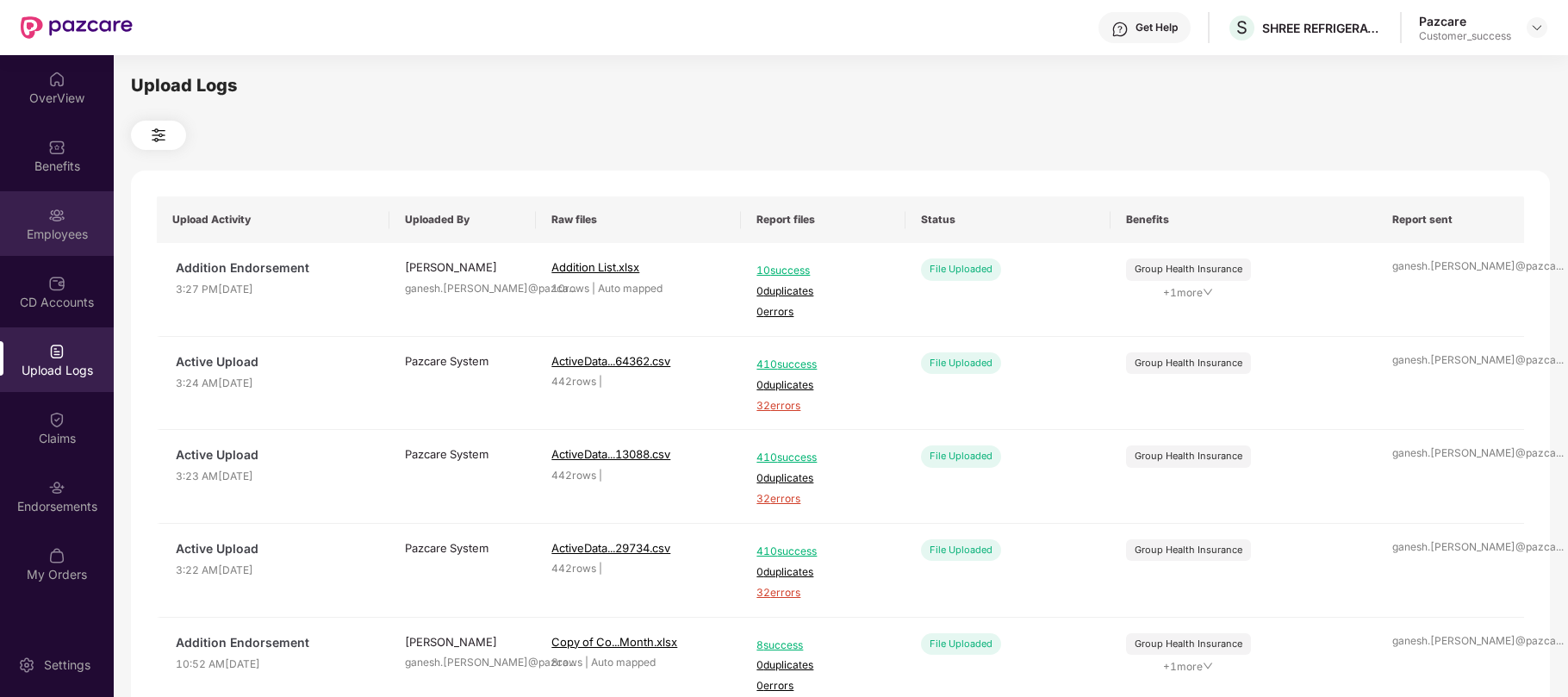
click at [41, 234] on div "Employees" at bounding box center [56, 234] width 114 height 17
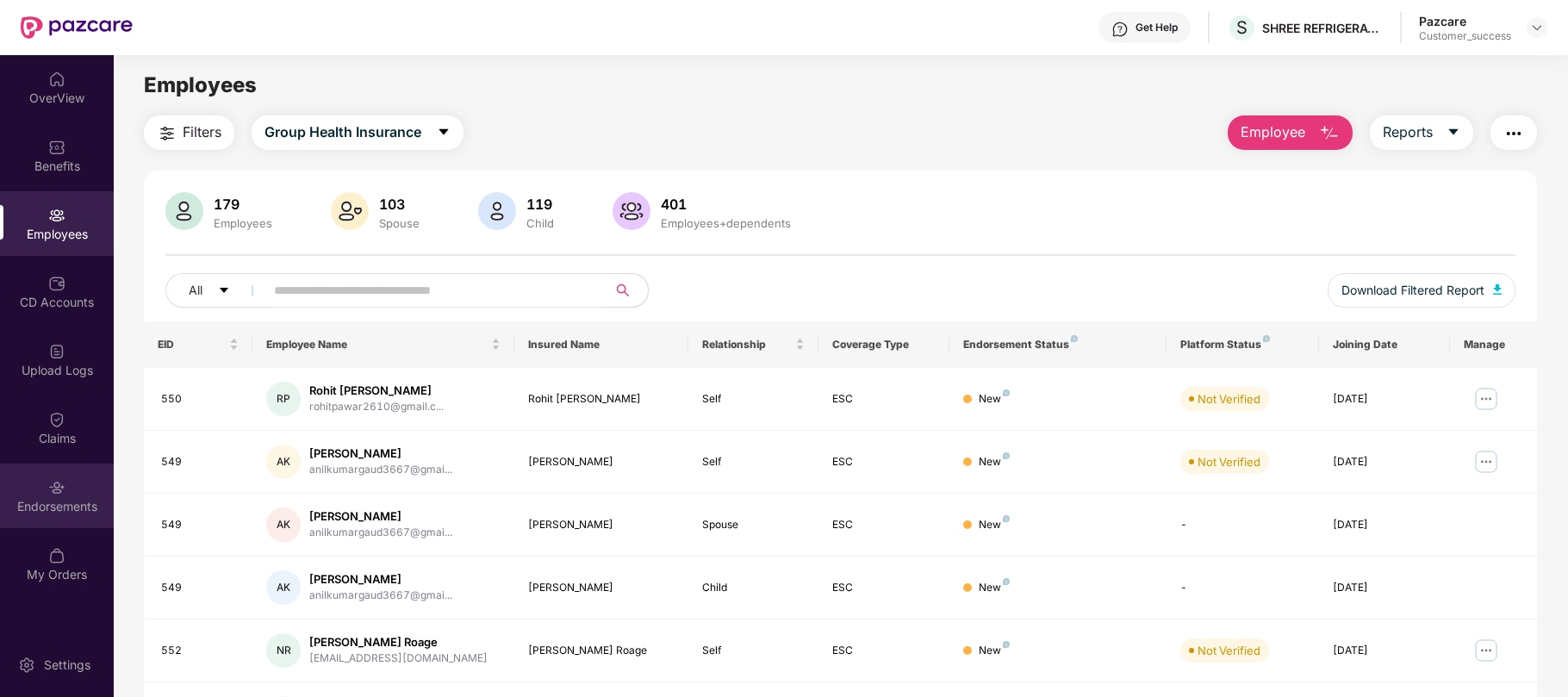
click at [46, 489] on div "Endorsements" at bounding box center [56, 496] width 114 height 65
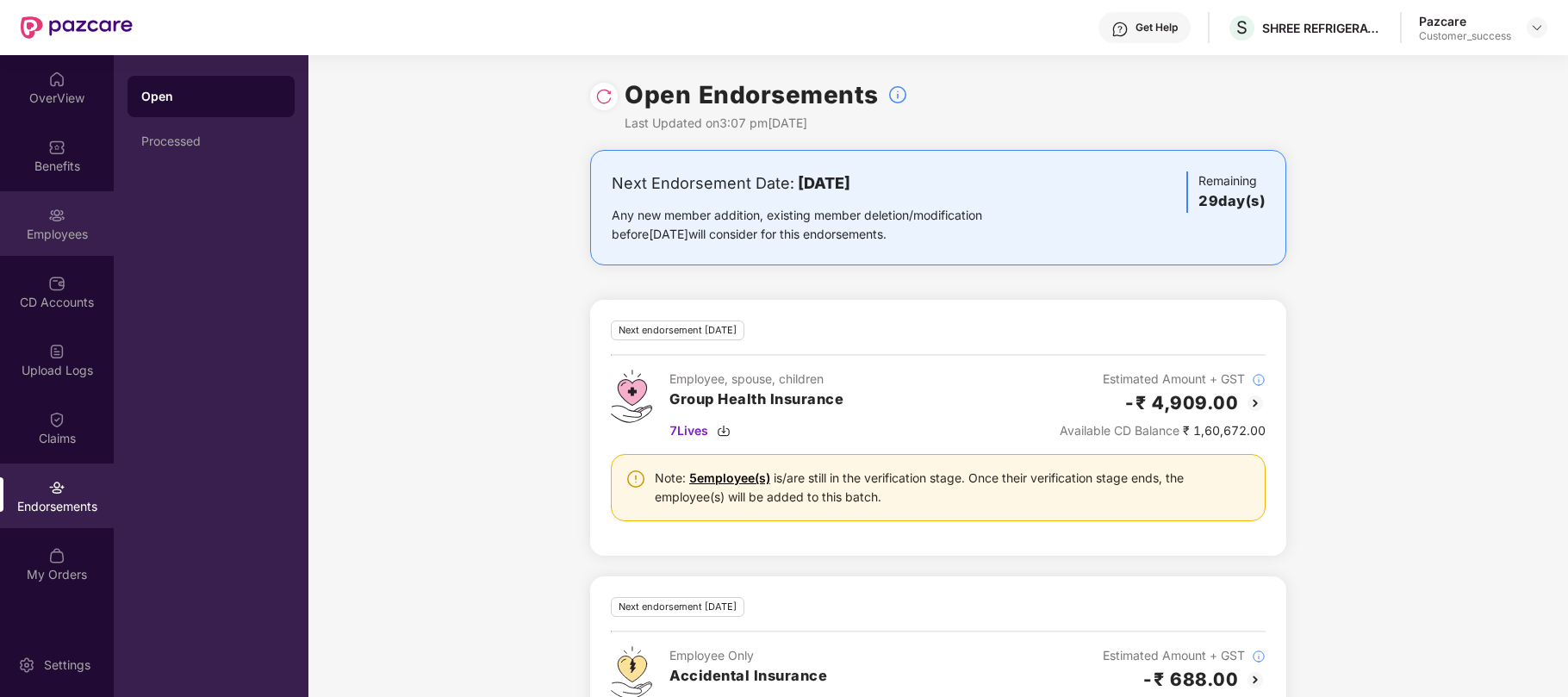
click at [56, 230] on div "Employees" at bounding box center [56, 234] width 114 height 17
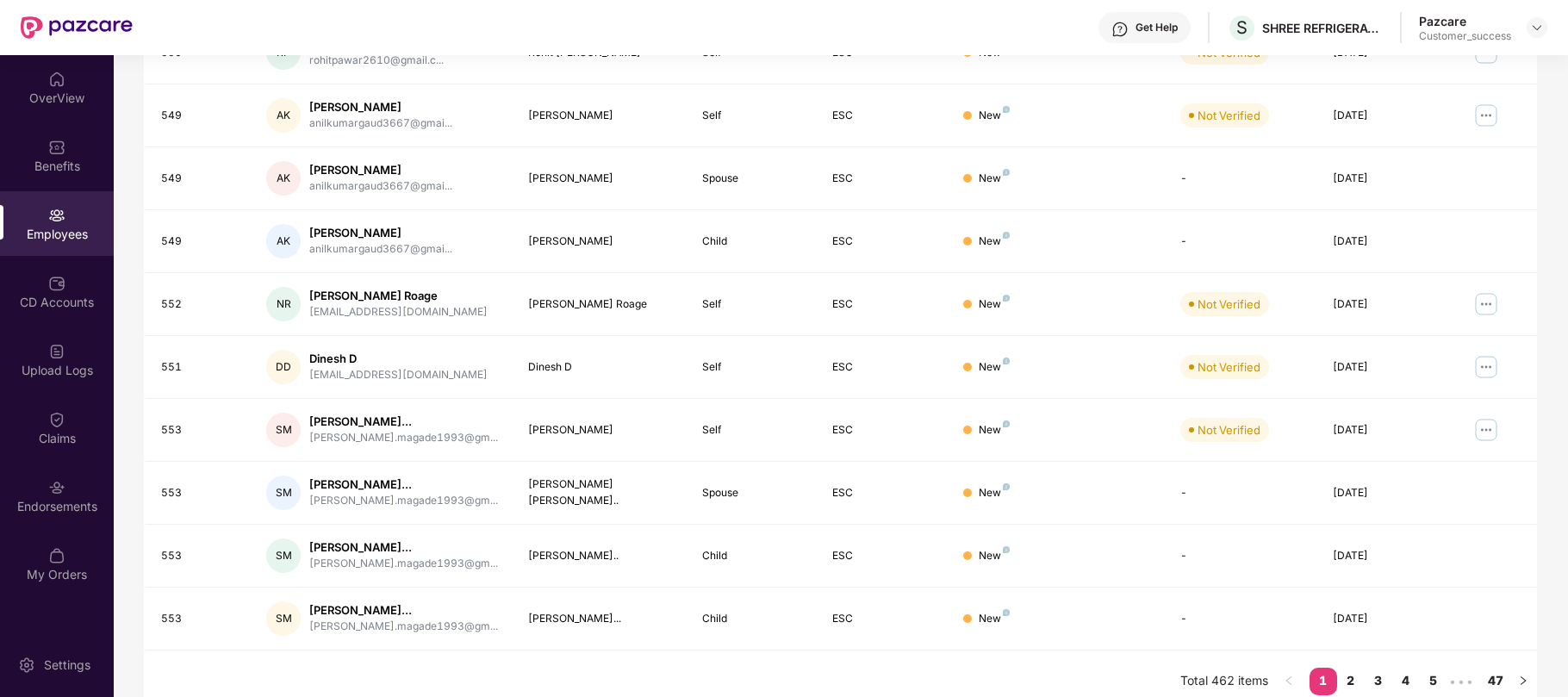
scroll to position [365, 0]
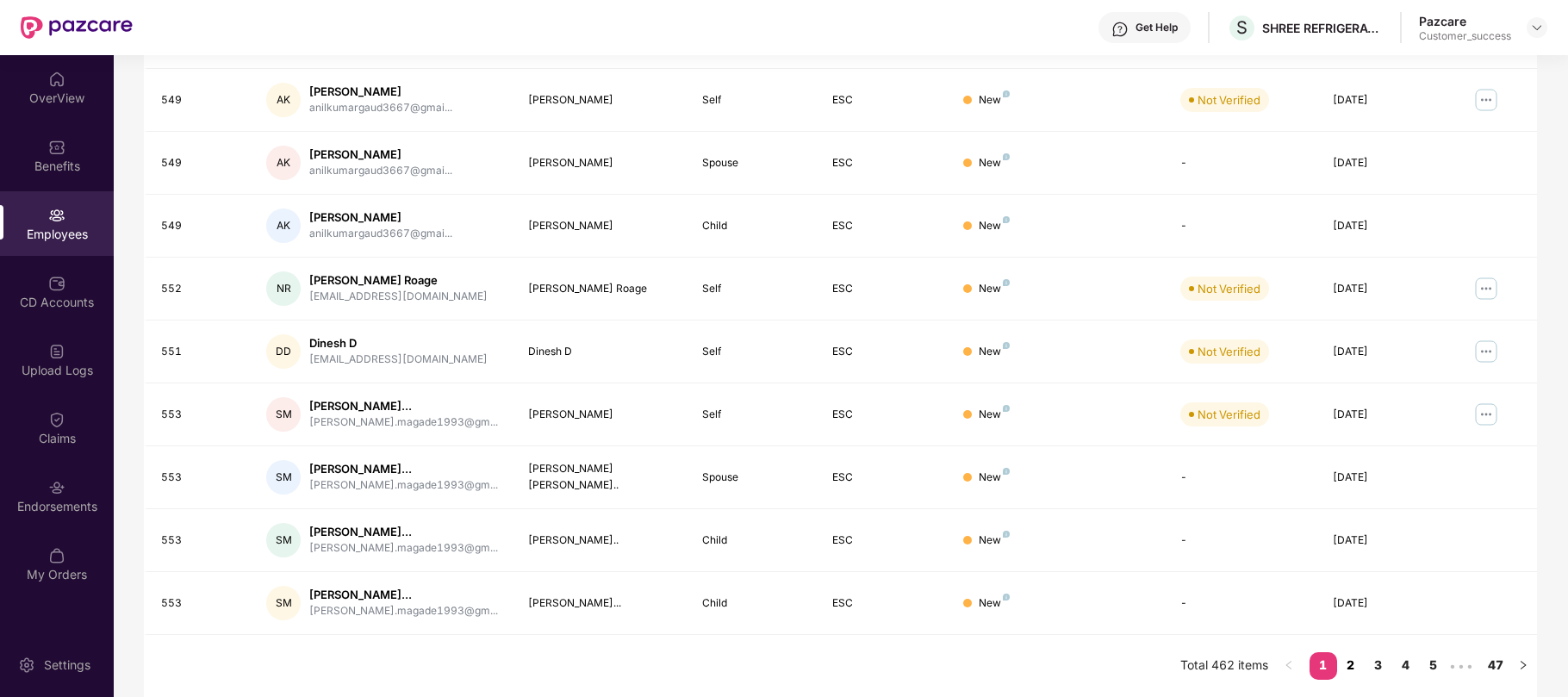
click at [1358, 667] on link "2" at bounding box center [1350, 665] width 27 height 26
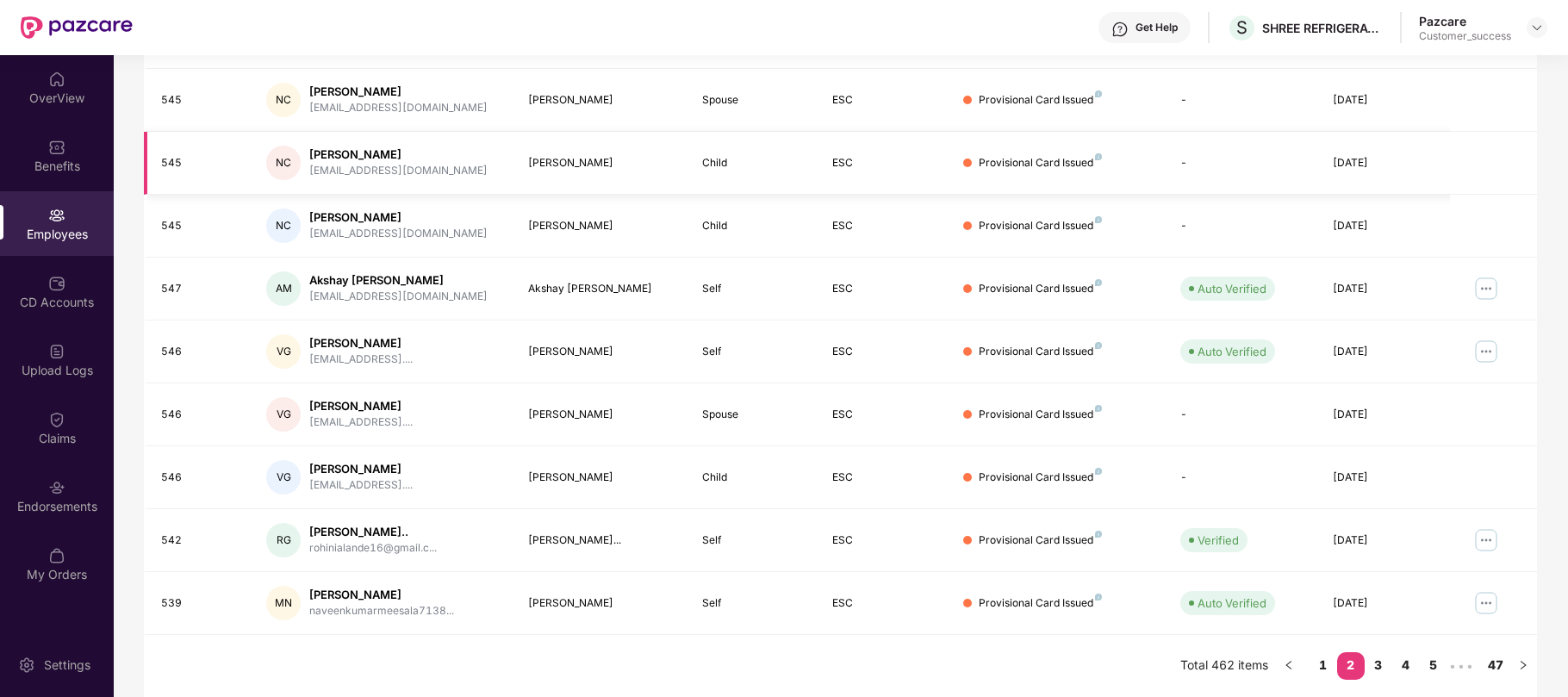
scroll to position [0, 0]
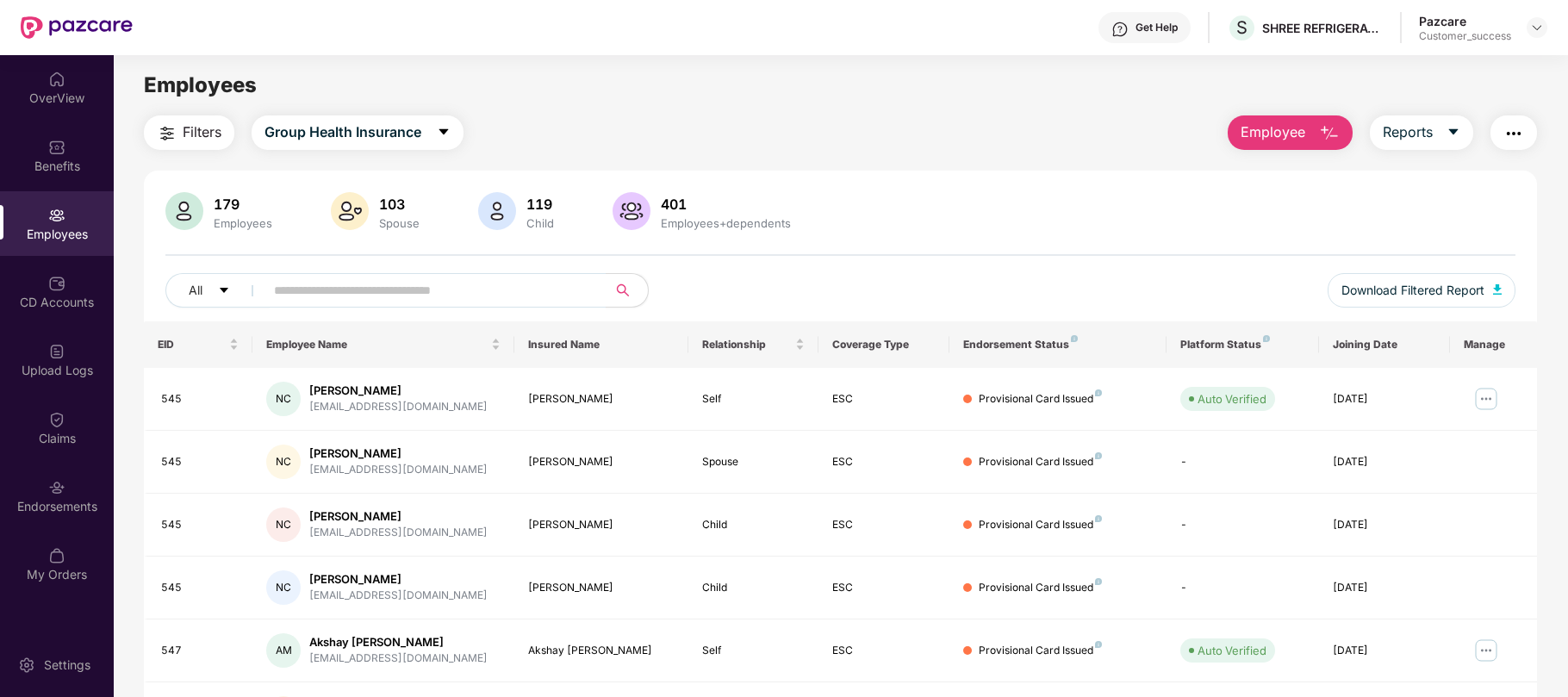
click at [1503, 129] on img "button" at bounding box center [1513, 133] width 21 height 21
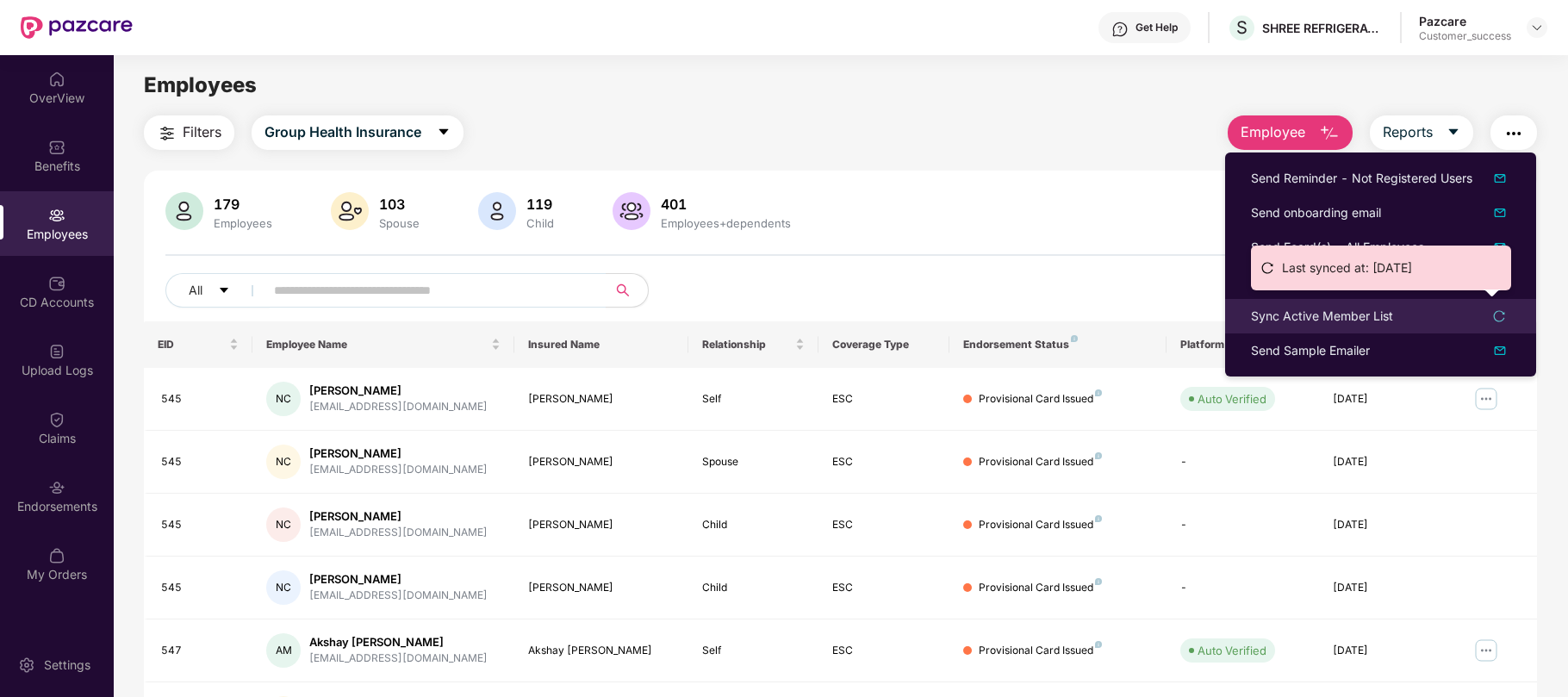
click at [1314, 318] on div "Sync Active Member List" at bounding box center [1321, 316] width 142 height 19
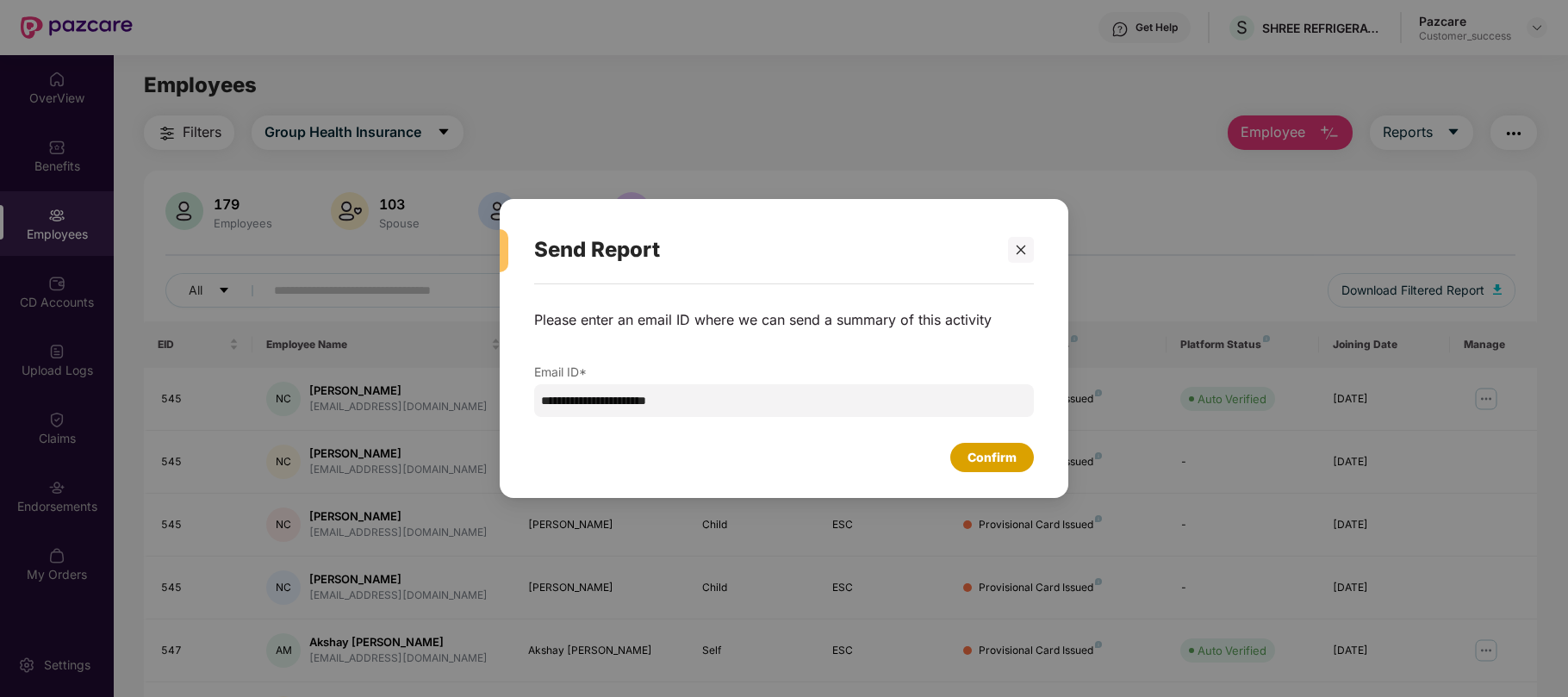
click at [975, 456] on div "Confirm" at bounding box center [992, 457] width 49 height 19
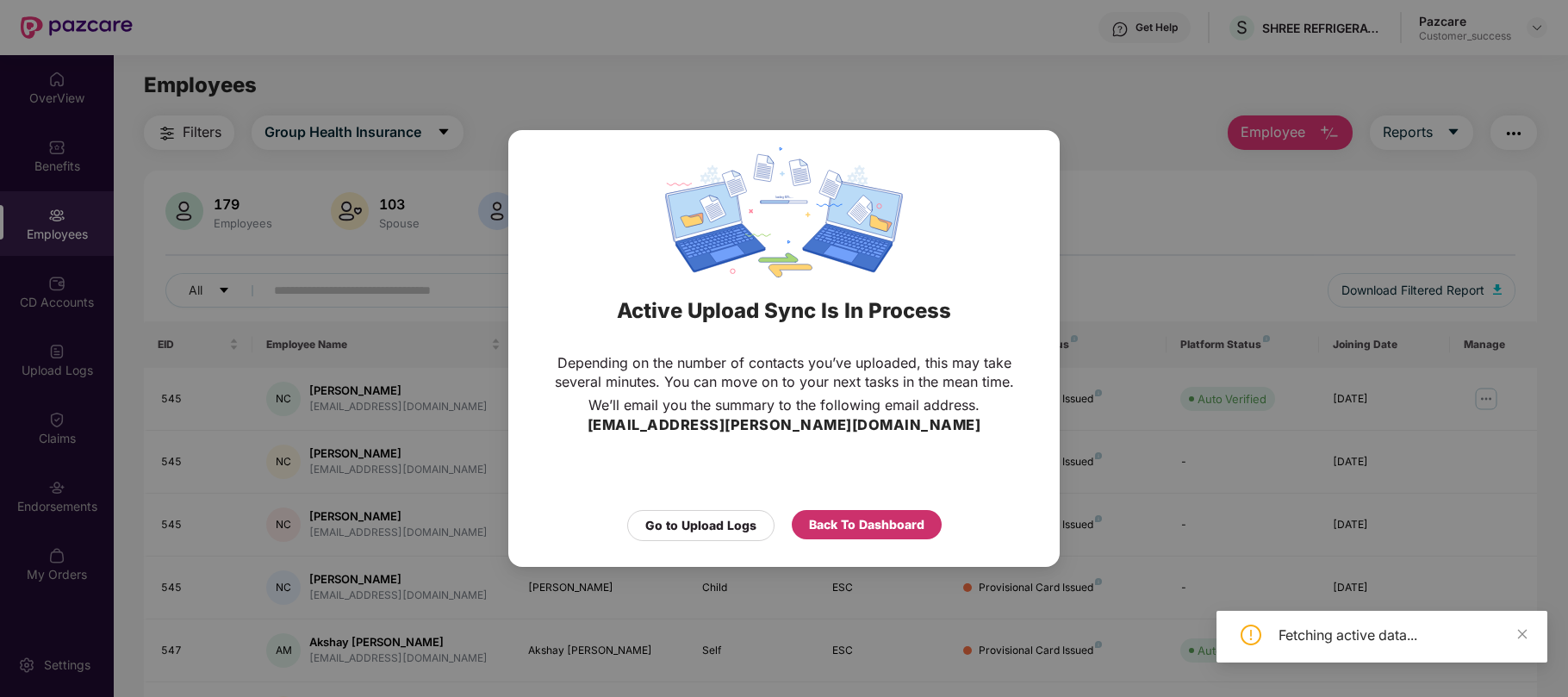
click at [882, 524] on div "Back To Dashboard" at bounding box center [866, 525] width 116 height 19
